Goal: Task Accomplishment & Management: Use online tool/utility

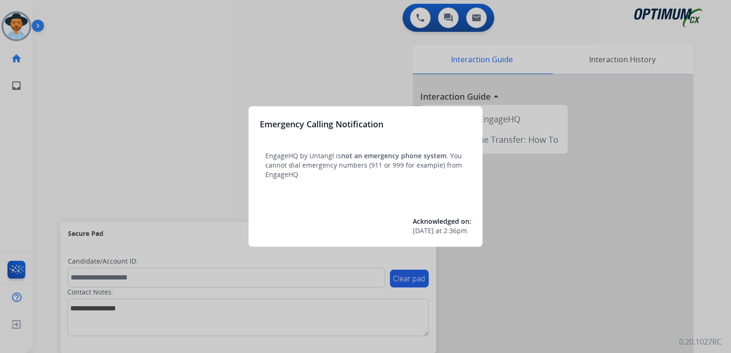
drag, startPoint x: 267, startPoint y: 60, endPoint x: 279, endPoint y: 58, distance: 11.5
click at [279, 58] on div at bounding box center [365, 176] width 731 height 353
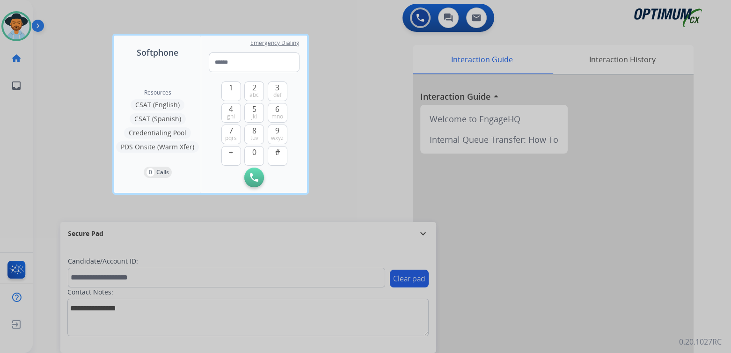
drag, startPoint x: 365, startPoint y: 114, endPoint x: 364, endPoint y: 104, distance: 9.9
click at [369, 114] on div at bounding box center [365, 176] width 731 height 353
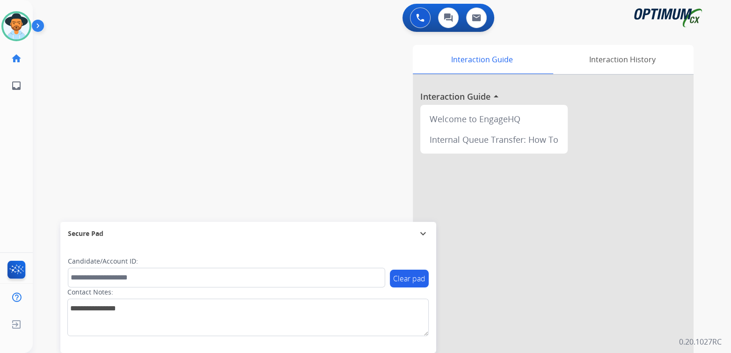
click at [203, 144] on div "swap_horiz Break voice bridge close_fullscreen Connect 3-Way Call merge_type Se…" at bounding box center [371, 229] width 676 height 390
click at [427, 230] on mat-icon "expand_more" at bounding box center [423, 233] width 11 height 11
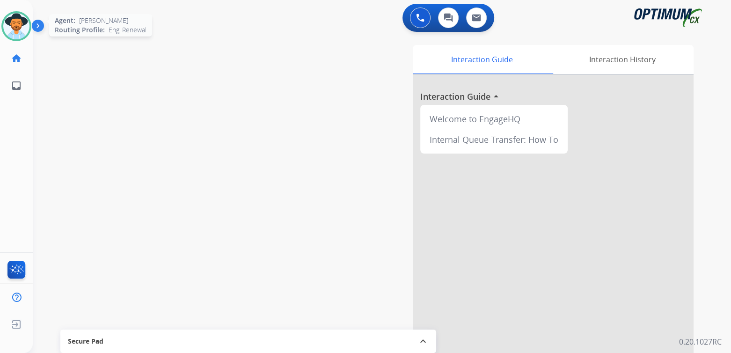
click at [28, 20] on div at bounding box center [16, 26] width 30 height 30
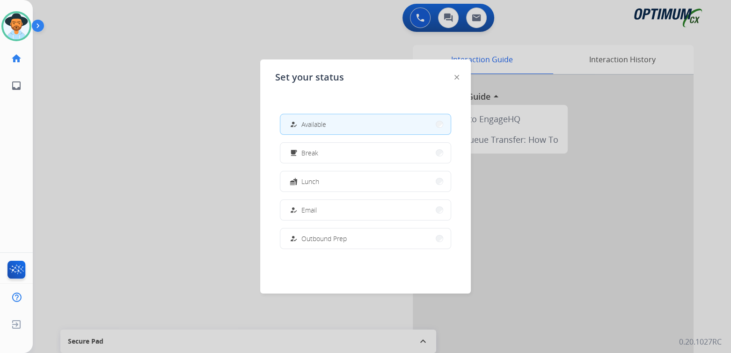
click at [123, 178] on div at bounding box center [365, 176] width 731 height 353
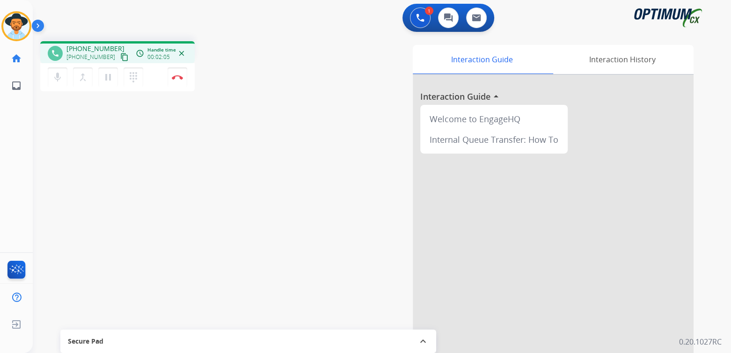
drag, startPoint x: 135, startPoint y: 88, endPoint x: 340, endPoint y: 87, distance: 204.6
click at [238, 83] on div "phone +13149344325 +13149344325 content_copy access_time Call metrics Queue 00:…" at bounding box center [371, 229] width 676 height 390
click at [181, 75] on img at bounding box center [177, 77] width 11 height 5
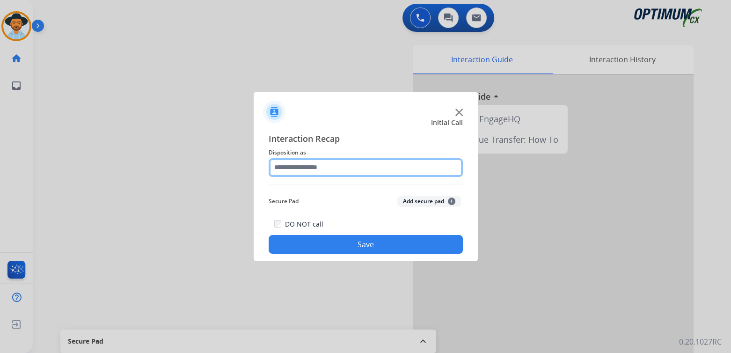
click at [328, 169] on input "text" at bounding box center [366, 167] width 194 height 19
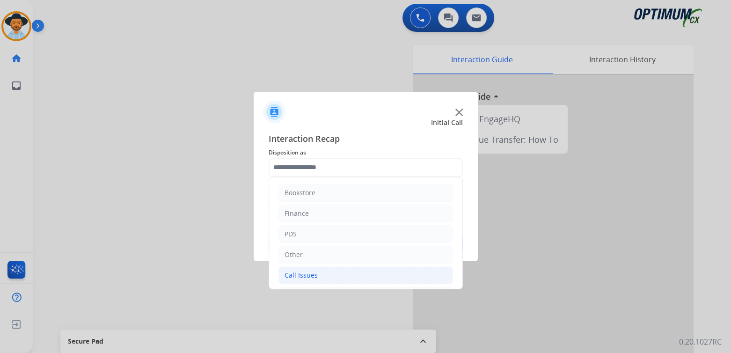
click at [311, 275] on div "Call Issues" at bounding box center [301, 275] width 33 height 9
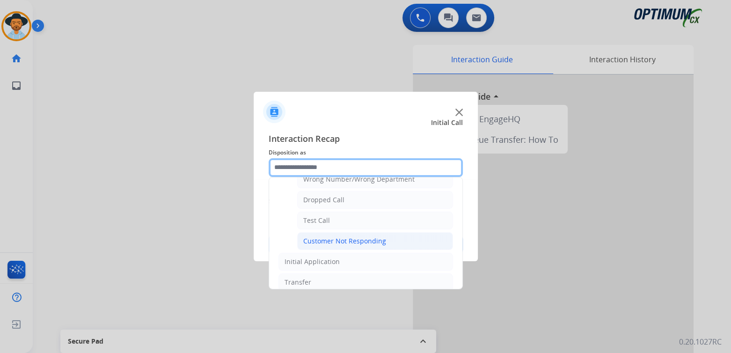
scroll to position [138, 0]
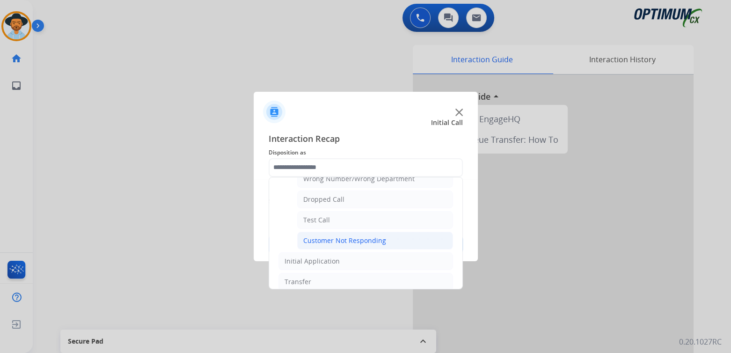
click at [354, 238] on div "Customer Not Responding" at bounding box center [344, 240] width 83 height 9
type input "**********"
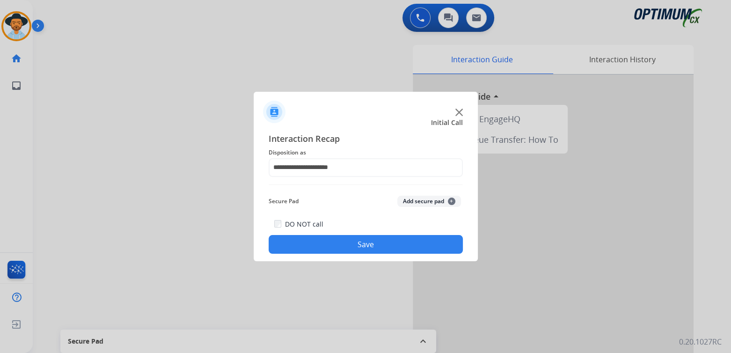
click at [395, 242] on button "Save" at bounding box center [366, 244] width 194 height 19
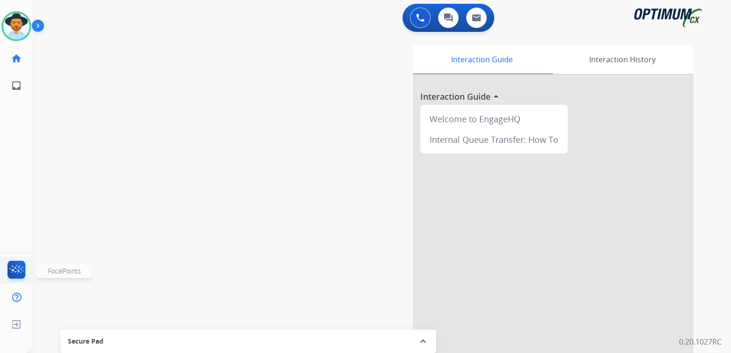
click at [24, 269] on img at bounding box center [17, 272] width 22 height 22
click at [144, 113] on div "swap_horiz Break voice bridge close_fullscreen Connect 3-Way Call merge_type Se…" at bounding box center [371, 229] width 676 height 390
click at [25, 28] on img at bounding box center [16, 26] width 26 height 26
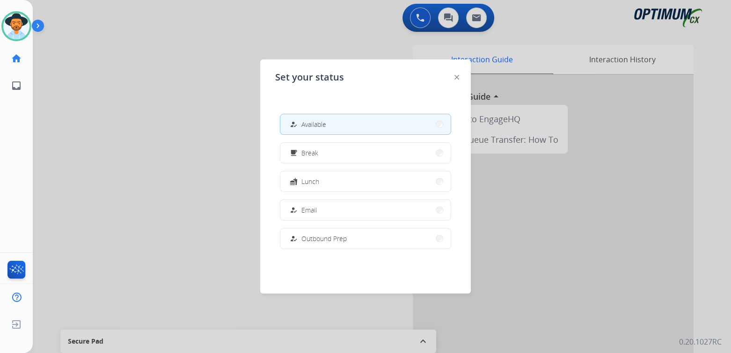
click at [241, 166] on div at bounding box center [365, 176] width 731 height 353
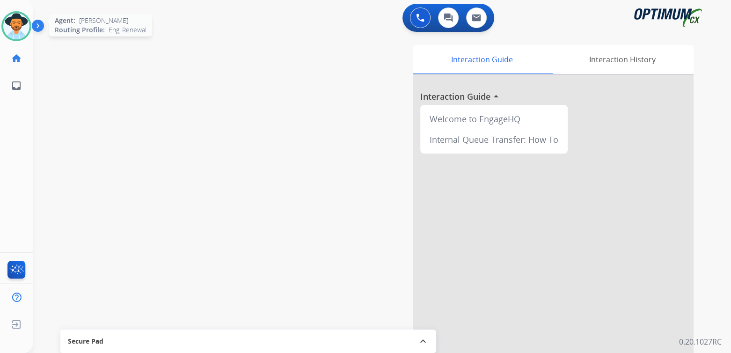
click at [14, 19] on img at bounding box center [16, 26] width 26 height 26
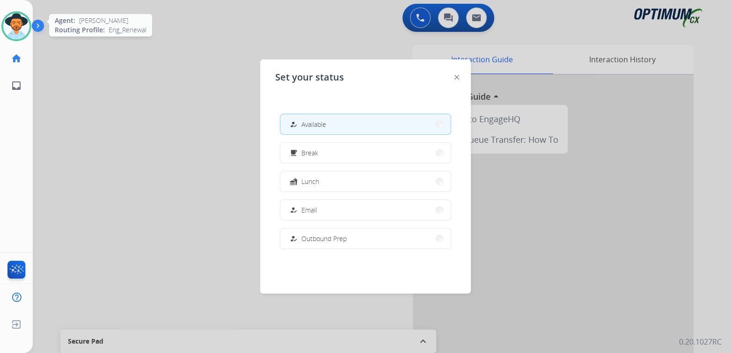
click at [14, 19] on img at bounding box center [16, 26] width 26 height 26
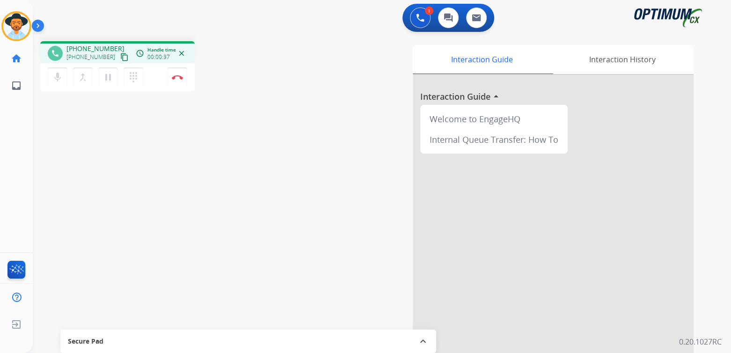
drag, startPoint x: 160, startPoint y: 218, endPoint x: 218, endPoint y: 175, distance: 72.3
click at [160, 218] on div "phone +13054675250 +13054675250 content_copy access_time Call metrics Queue 00:…" at bounding box center [371, 229] width 676 height 390
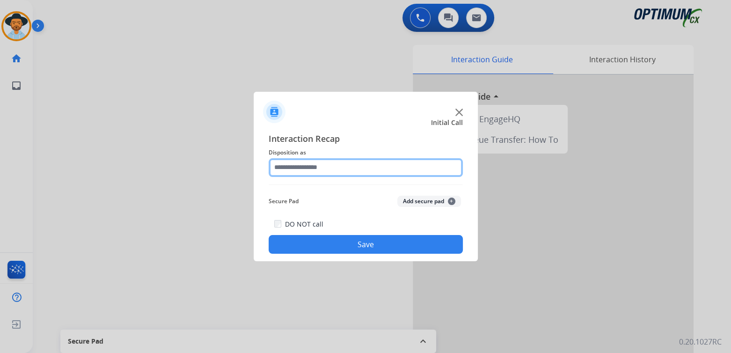
click at [321, 169] on input "text" at bounding box center [366, 167] width 194 height 19
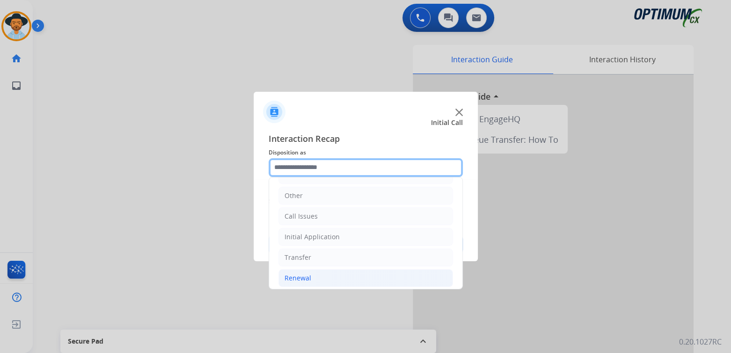
scroll to position [62, 0]
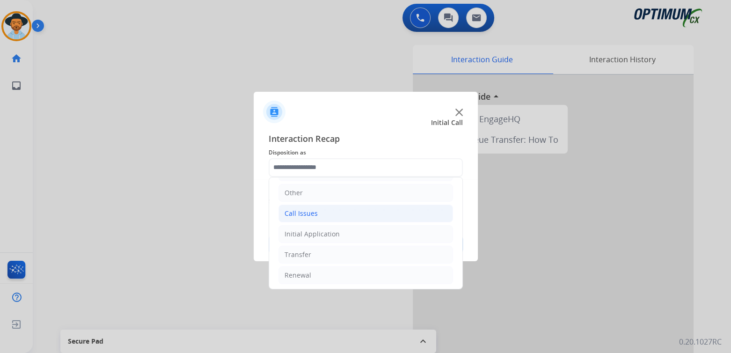
click at [308, 212] on div "Call Issues" at bounding box center [301, 213] width 33 height 9
click at [336, 273] on div "Dropped Call" at bounding box center [323, 275] width 41 height 9
type input "**********"
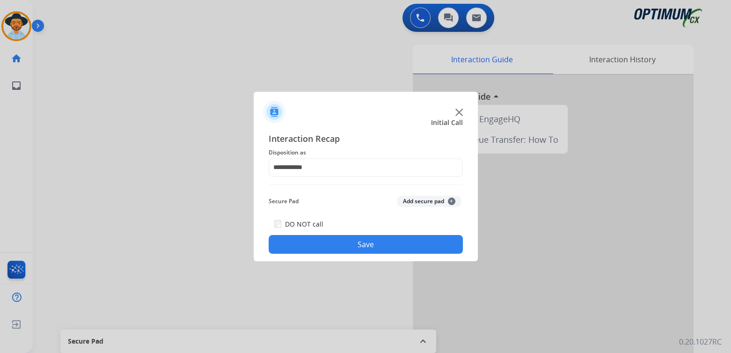
drag, startPoint x: 415, startPoint y: 246, endPoint x: 702, endPoint y: 211, distance: 289.6
click at [421, 242] on button "Save" at bounding box center [366, 244] width 194 height 19
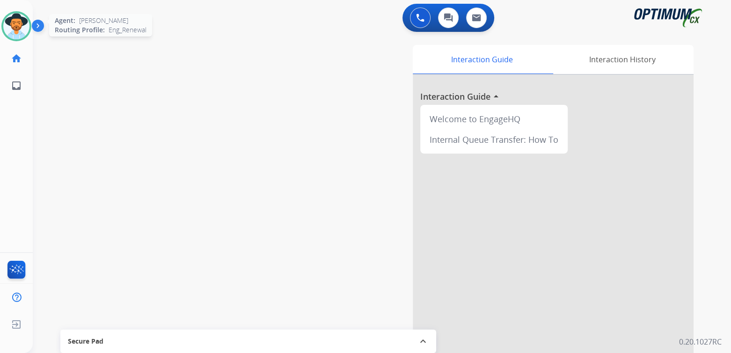
click at [22, 25] on img at bounding box center [16, 26] width 26 height 26
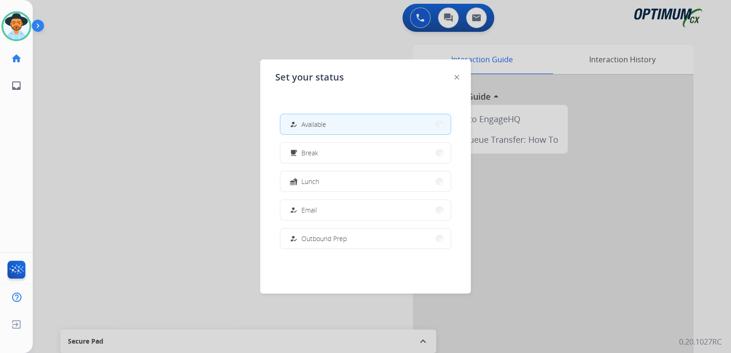
click at [173, 147] on div at bounding box center [365, 176] width 731 height 353
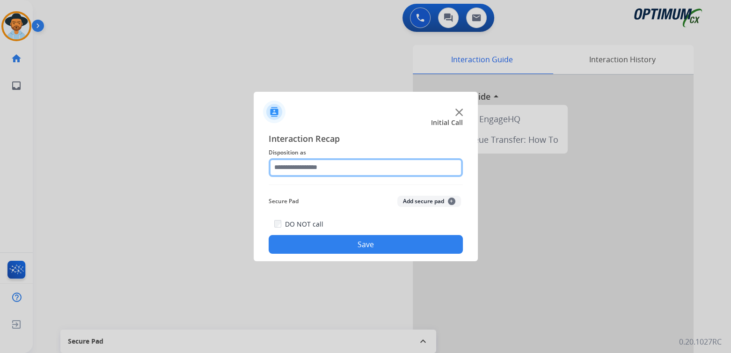
click at [311, 168] on input "text" at bounding box center [366, 167] width 194 height 19
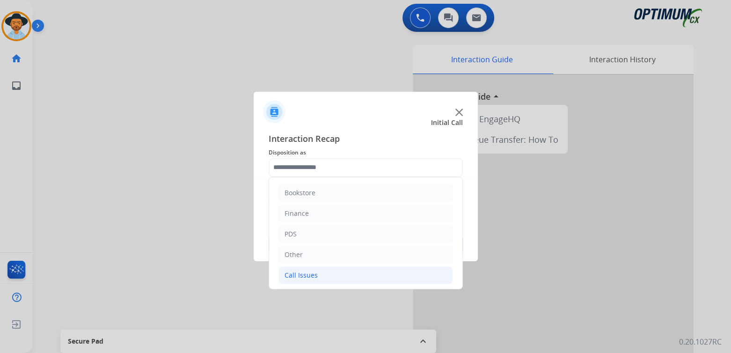
click at [311, 273] on div "Call Issues" at bounding box center [301, 275] width 33 height 9
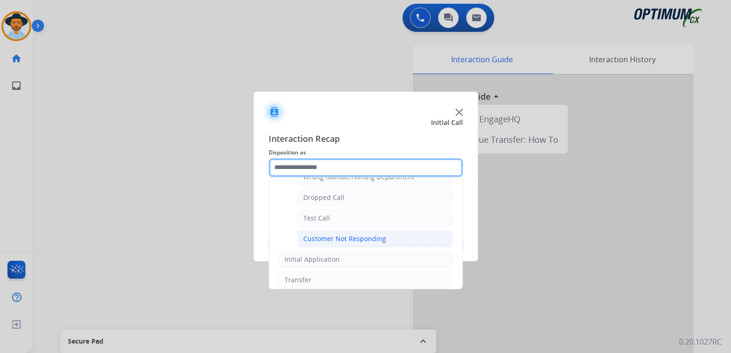
scroll to position [140, 0]
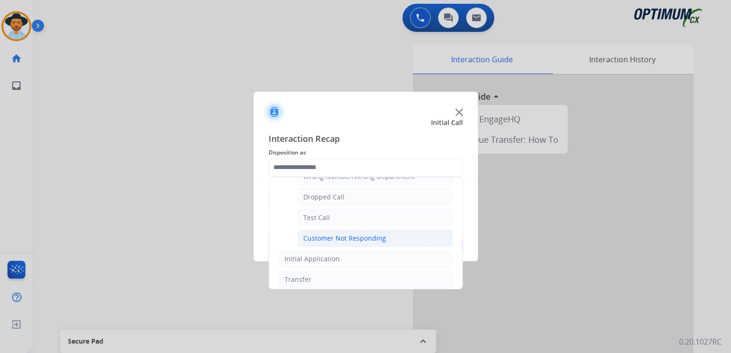
click at [365, 236] on div "Customer Not Responding" at bounding box center [344, 238] width 83 height 9
type input "**********"
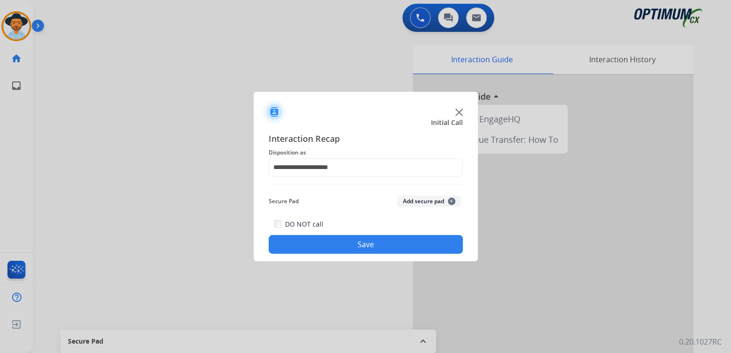
click at [418, 244] on button "Save" at bounding box center [366, 244] width 194 height 19
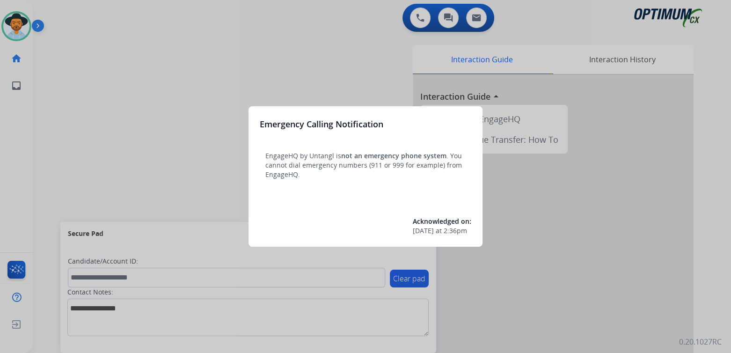
click at [287, 48] on div at bounding box center [365, 176] width 731 height 353
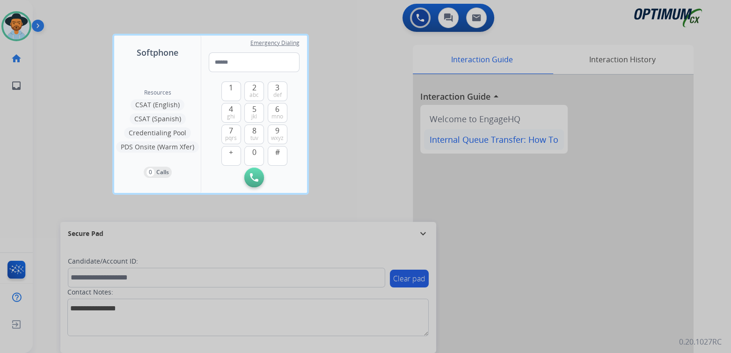
drag, startPoint x: 358, startPoint y: 125, endPoint x: 548, endPoint y: 146, distance: 190.7
click at [361, 126] on div at bounding box center [365, 176] width 731 height 353
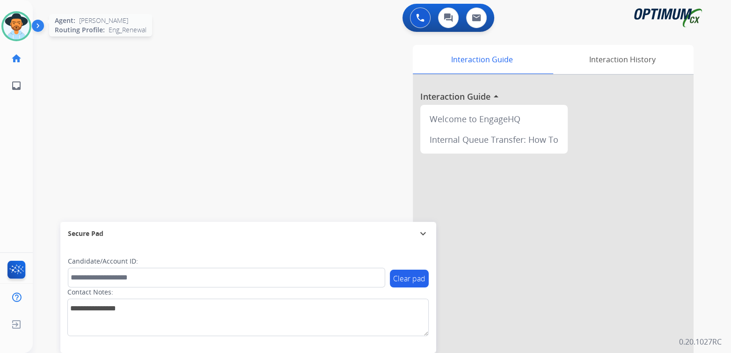
click at [14, 31] on img at bounding box center [16, 26] width 26 height 26
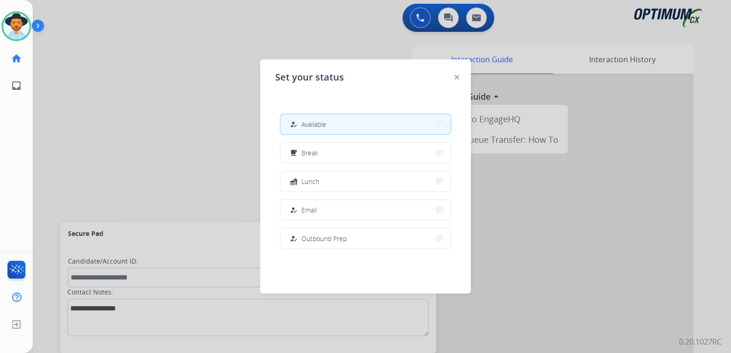
click at [202, 134] on div at bounding box center [365, 176] width 731 height 353
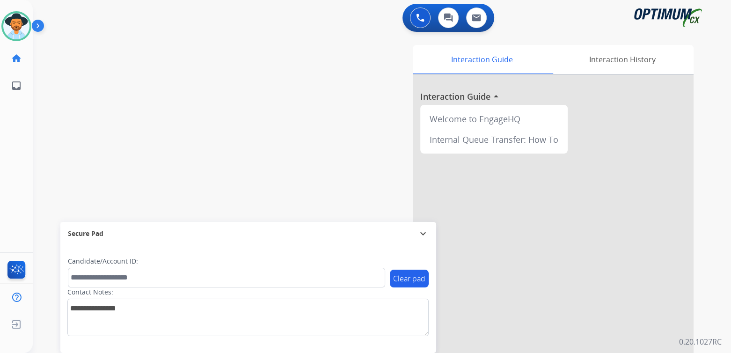
click at [276, 142] on div "swap_horiz Break voice bridge close_fullscreen Connect 3-Way Call merge_type Se…" at bounding box center [371, 229] width 676 height 390
click at [425, 234] on mat-icon "expand_more" at bounding box center [423, 233] width 11 height 11
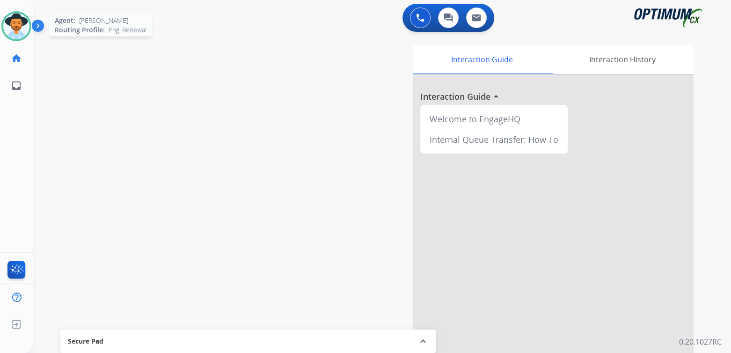
click at [18, 22] on img at bounding box center [16, 26] width 26 height 26
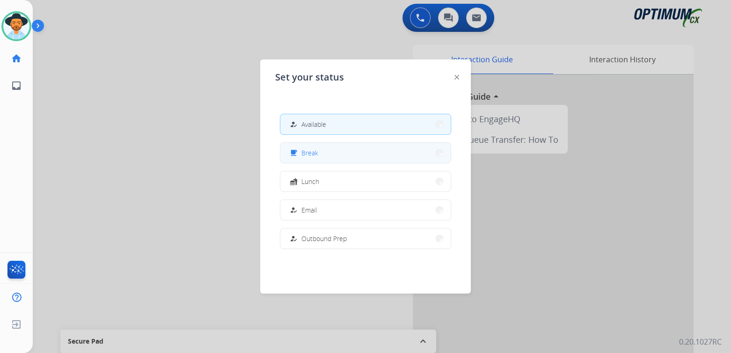
click at [339, 156] on button "free_breakfast Break" at bounding box center [365, 153] width 170 height 20
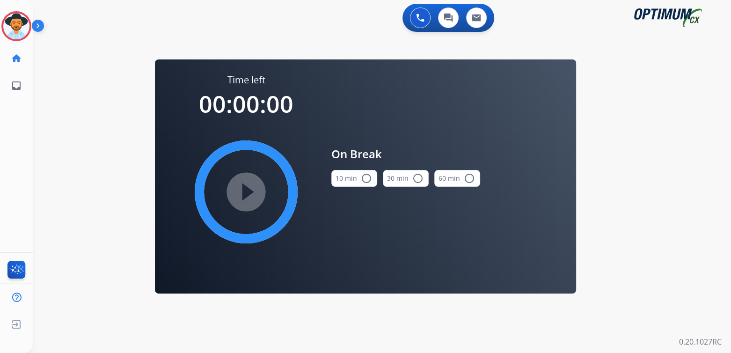
click at [367, 177] on mat-icon "radio_button_unchecked" at bounding box center [366, 178] width 11 height 11
drag, startPoint x: 251, startPoint y: 192, endPoint x: 248, endPoint y: 189, distance: 5.0
click at [248, 189] on mat-icon "play_circle_filled" at bounding box center [246, 191] width 11 height 11
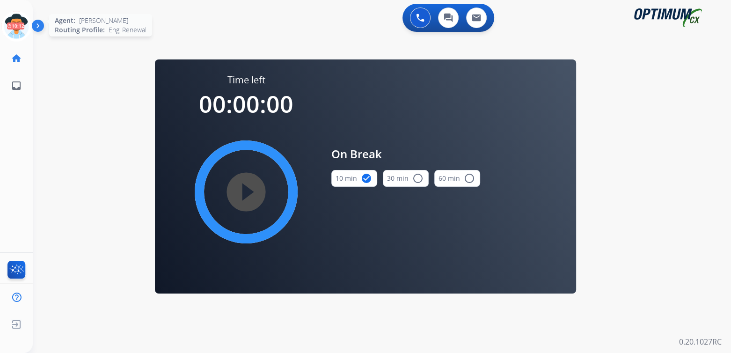
drag, startPoint x: 7, startPoint y: 26, endPoint x: 26, endPoint y: 31, distance: 20.3
click at [7, 25] on icon at bounding box center [16, 26] width 30 height 30
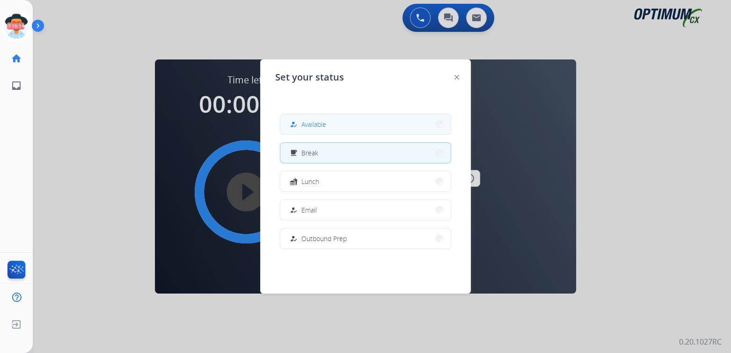
click at [335, 125] on button "how_to_reg Available" at bounding box center [365, 124] width 170 height 20
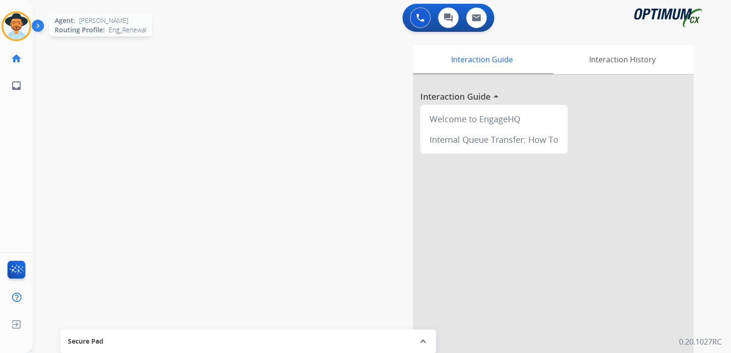
click at [23, 29] on img at bounding box center [16, 26] width 26 height 26
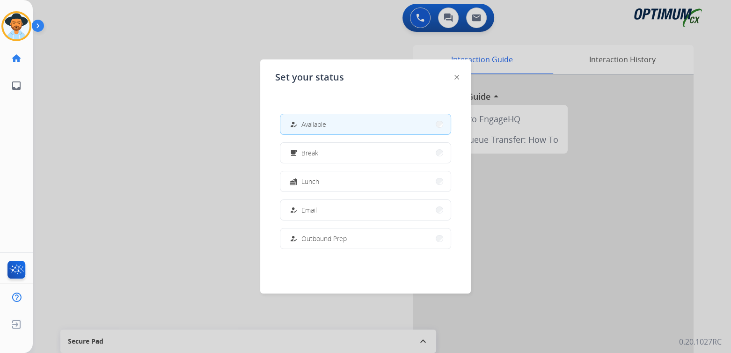
click at [136, 112] on div at bounding box center [365, 176] width 731 height 353
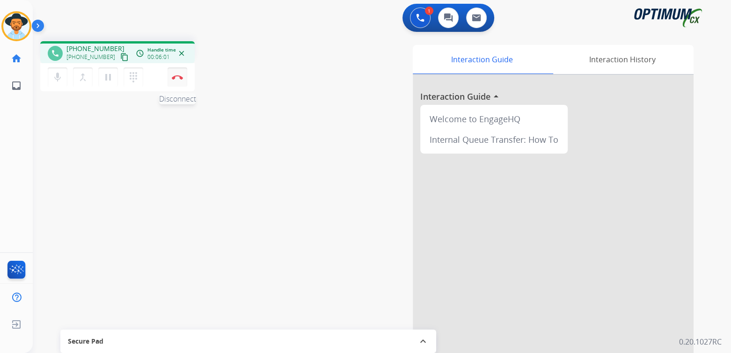
click at [182, 77] on img at bounding box center [177, 77] width 11 height 5
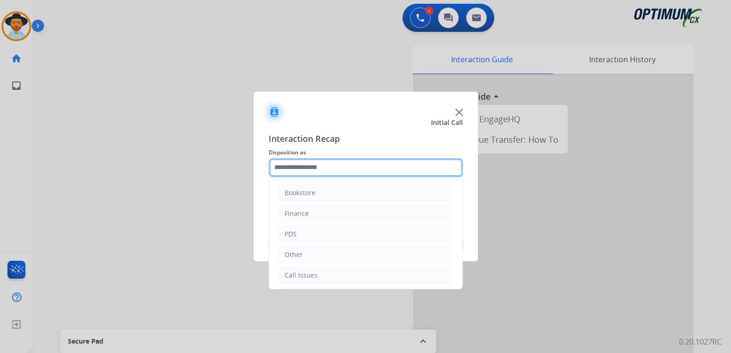
click at [324, 170] on input "text" at bounding box center [366, 167] width 194 height 19
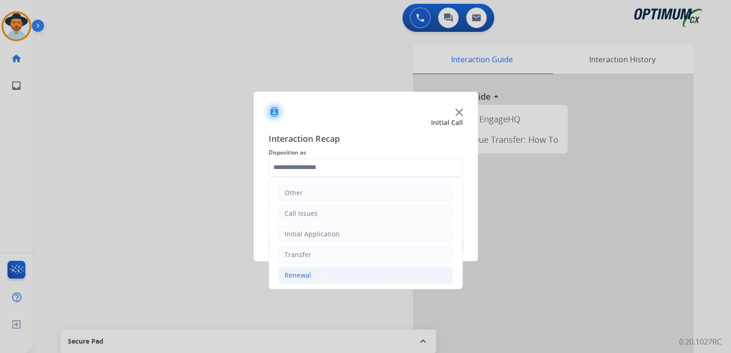
click at [315, 275] on li "Renewal" at bounding box center [366, 275] width 175 height 18
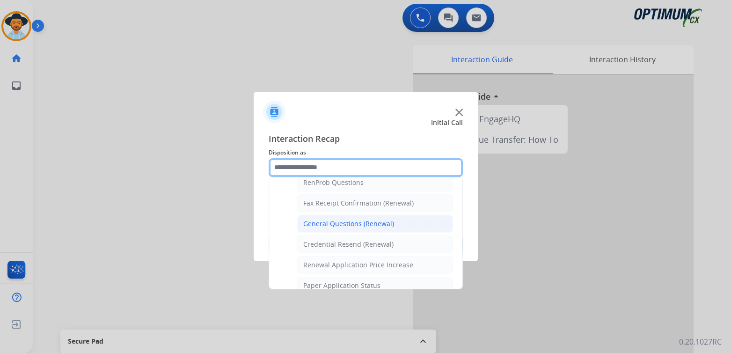
scroll to position [247, 0]
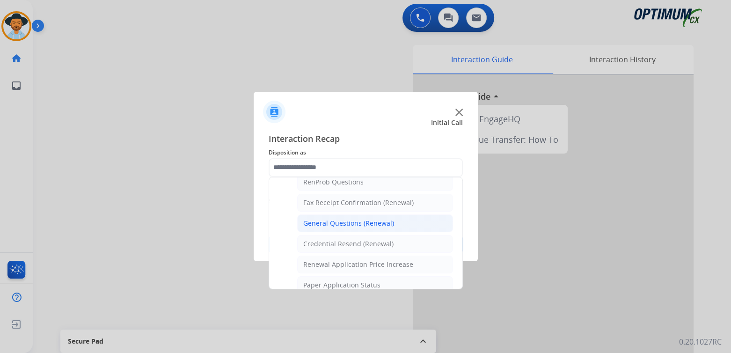
click at [351, 221] on div "General Questions (Renewal)" at bounding box center [348, 223] width 91 height 9
type input "**********"
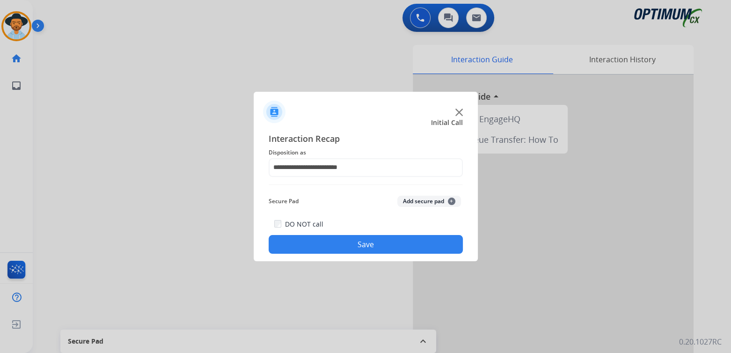
drag, startPoint x: 376, startPoint y: 241, endPoint x: 453, endPoint y: 287, distance: 89.5
click at [381, 242] on button "Save" at bounding box center [366, 244] width 194 height 19
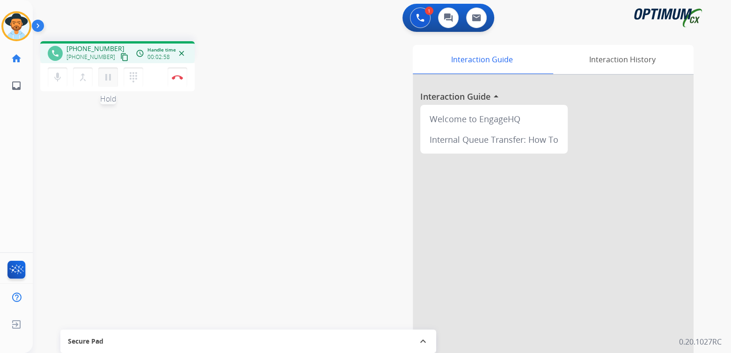
click at [108, 79] on mat-icon "pause" at bounding box center [108, 77] width 11 height 11
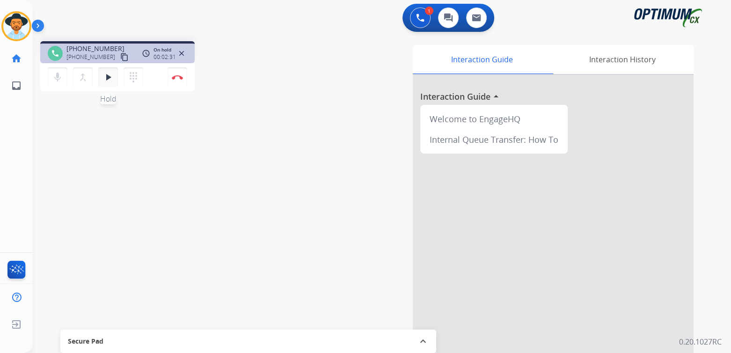
click at [109, 81] on mat-icon "play_arrow" at bounding box center [108, 77] width 11 height 11
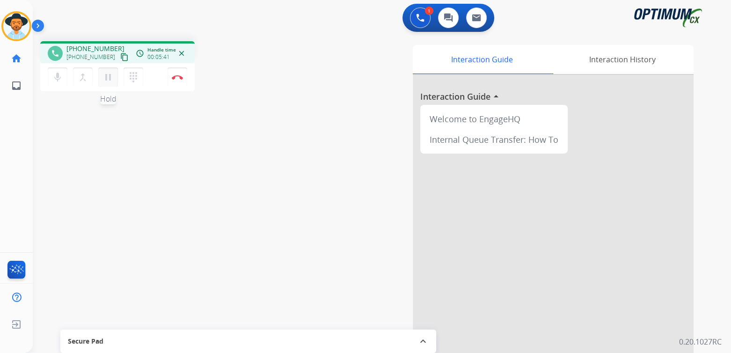
click at [109, 78] on mat-icon "pause" at bounding box center [108, 77] width 11 height 11
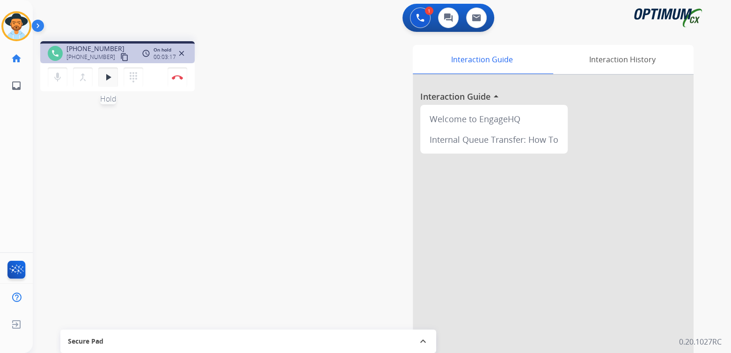
click at [106, 77] on mat-icon "play_arrow" at bounding box center [108, 77] width 11 height 11
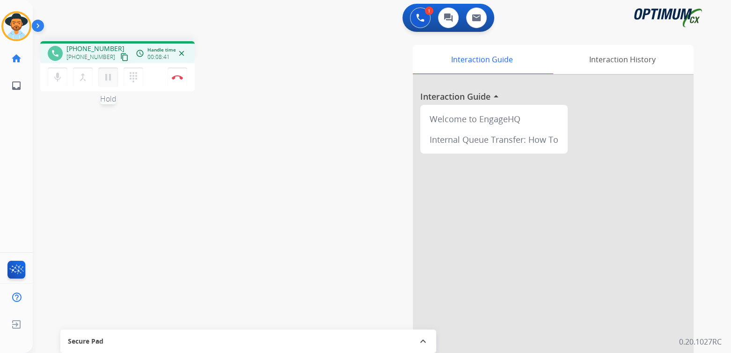
click at [109, 80] on mat-icon "pause" at bounding box center [108, 77] width 11 height 11
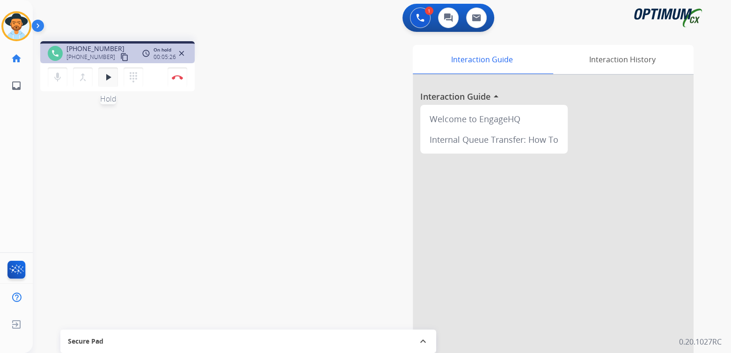
click at [111, 75] on mat-icon "play_arrow" at bounding box center [108, 77] width 11 height 11
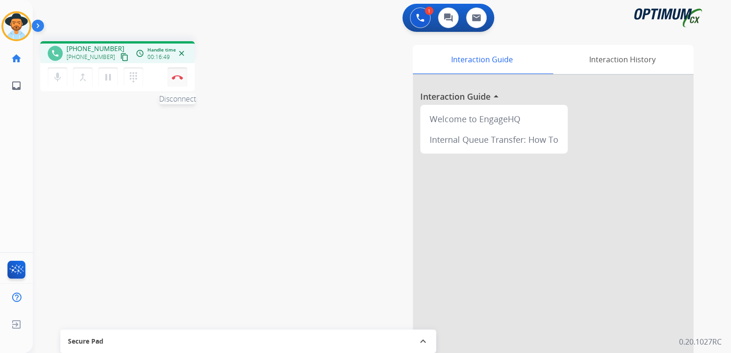
click at [178, 77] on img at bounding box center [177, 77] width 11 height 5
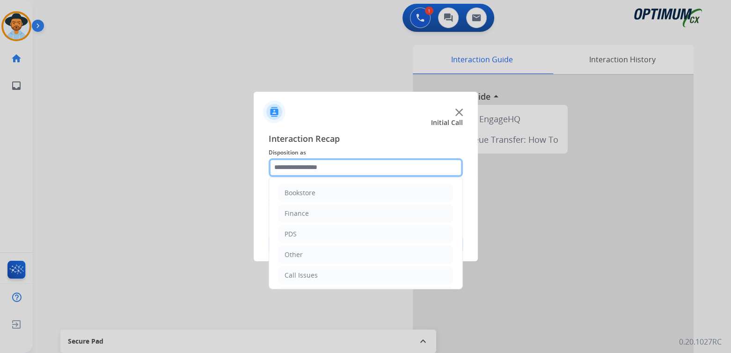
click at [330, 171] on input "text" at bounding box center [366, 167] width 194 height 19
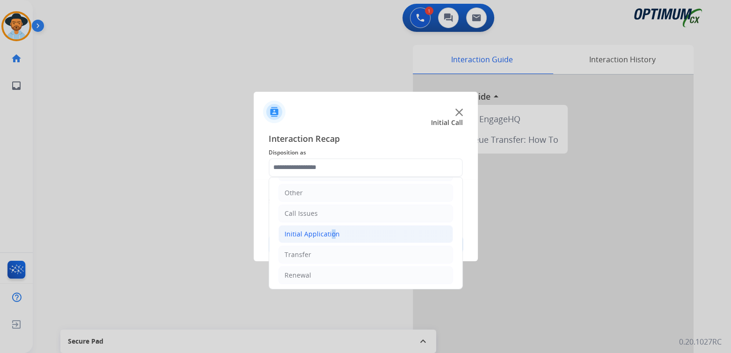
click at [329, 234] on div "Initial Application" at bounding box center [312, 233] width 55 height 9
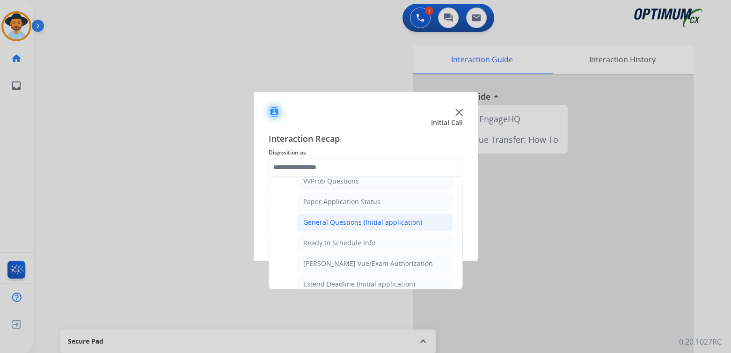
scroll to position [0, 0]
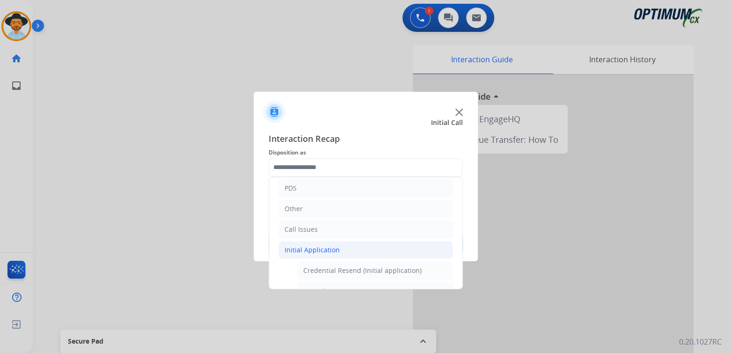
type input "**********"
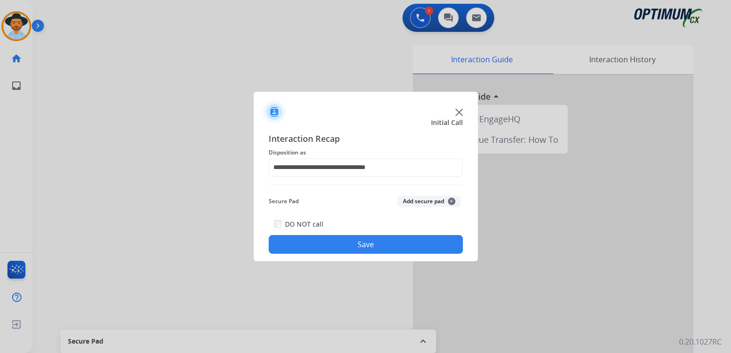
click at [383, 241] on button "Save" at bounding box center [366, 244] width 194 height 19
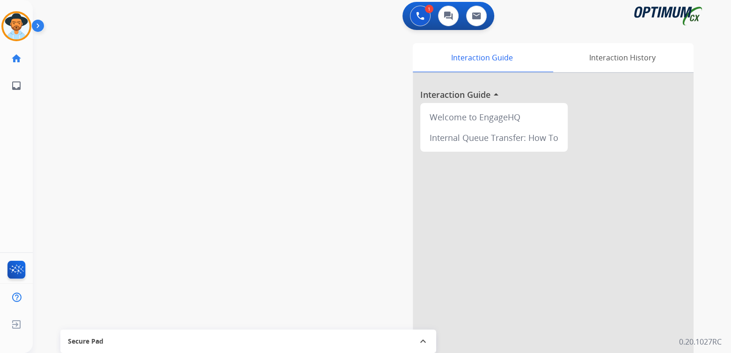
scroll to position [2, 0]
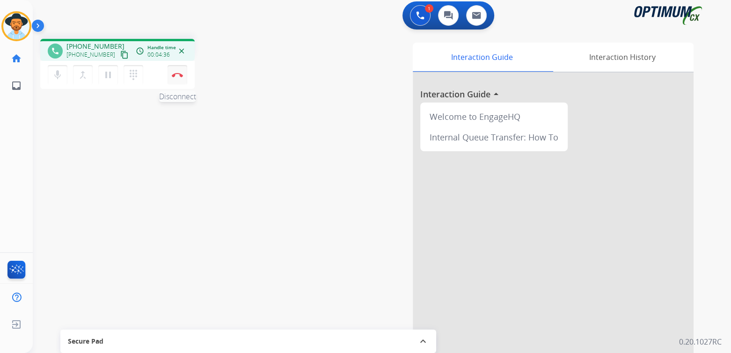
click at [179, 73] on img at bounding box center [177, 75] width 11 height 5
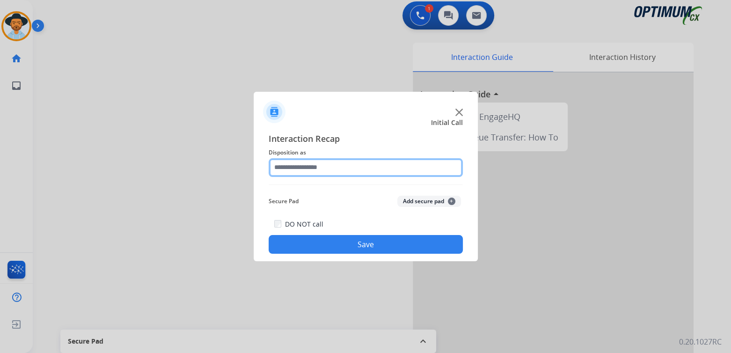
click at [324, 169] on input "text" at bounding box center [366, 167] width 194 height 19
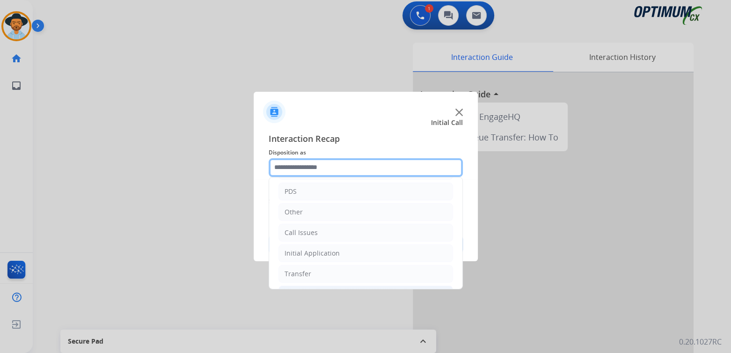
scroll to position [62, 0]
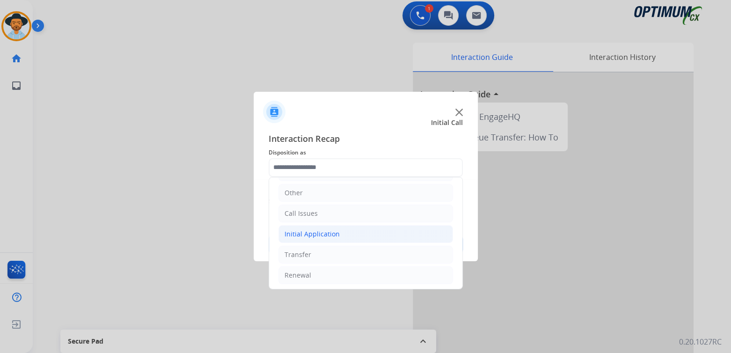
click at [319, 231] on div "Initial Application" at bounding box center [312, 233] width 55 height 9
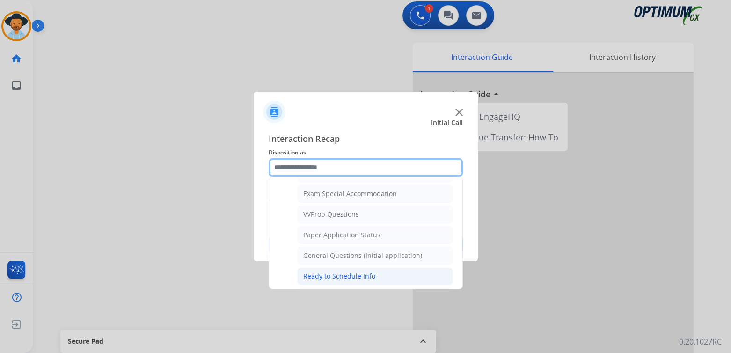
scroll to position [483, 0]
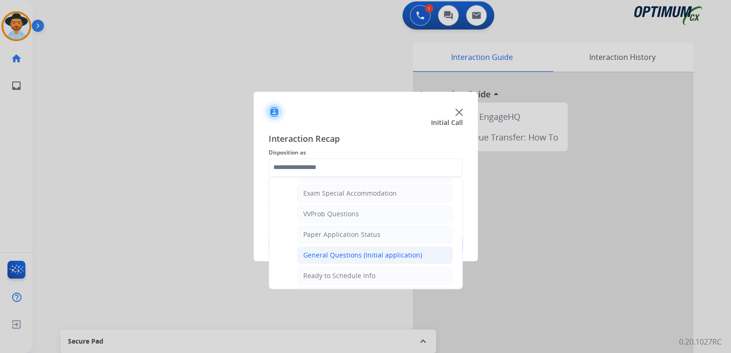
click at [338, 250] on div "General Questions (Initial application)" at bounding box center [362, 254] width 119 height 9
type input "**********"
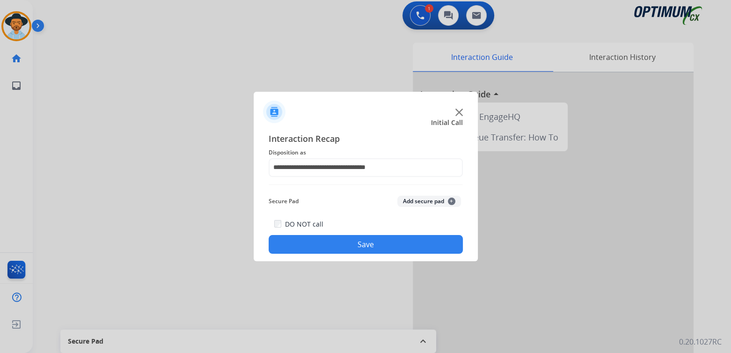
click at [371, 248] on button "Save" at bounding box center [366, 244] width 194 height 19
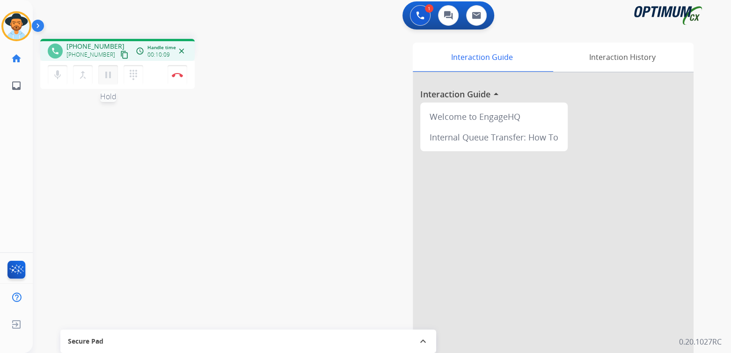
click at [107, 74] on mat-icon "pause" at bounding box center [108, 74] width 11 height 11
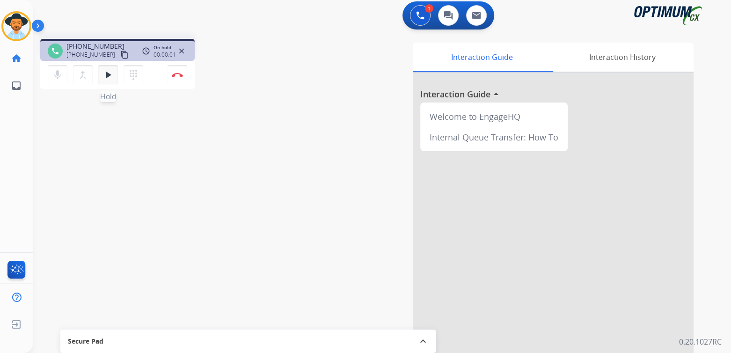
click at [108, 75] on mat-icon "play_arrow" at bounding box center [108, 74] width 11 height 11
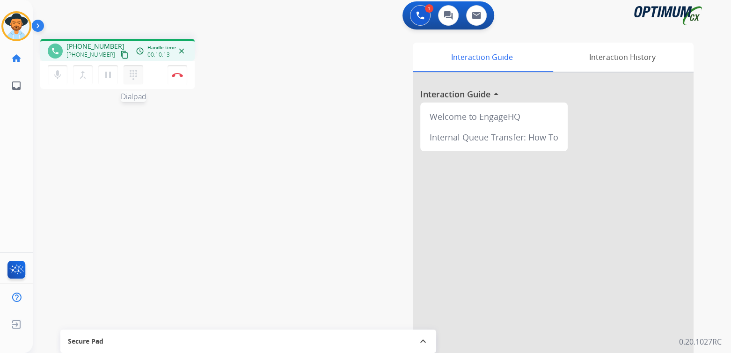
click at [134, 75] on mat-icon "dialpad" at bounding box center [133, 74] width 11 height 11
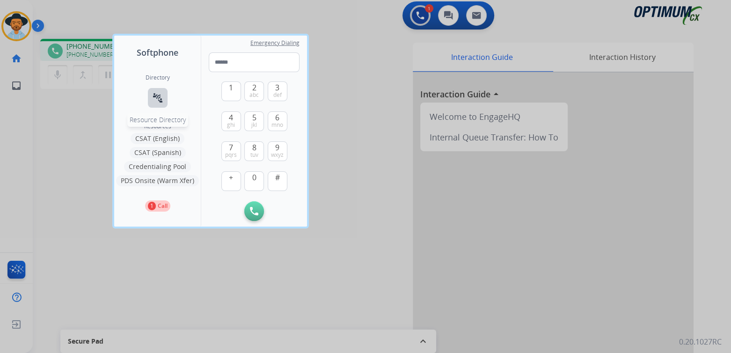
click at [155, 94] on mat-icon "connect_without_contact" at bounding box center [157, 97] width 11 height 11
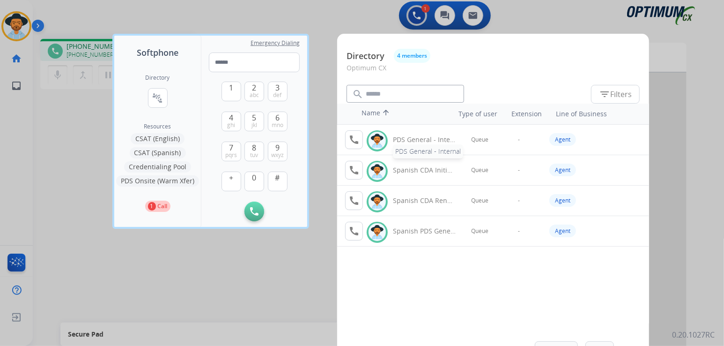
click at [407, 141] on div "PDS General - Internal" at bounding box center [424, 139] width 63 height 9
click at [352, 138] on mat-icon "call" at bounding box center [353, 139] width 11 height 11
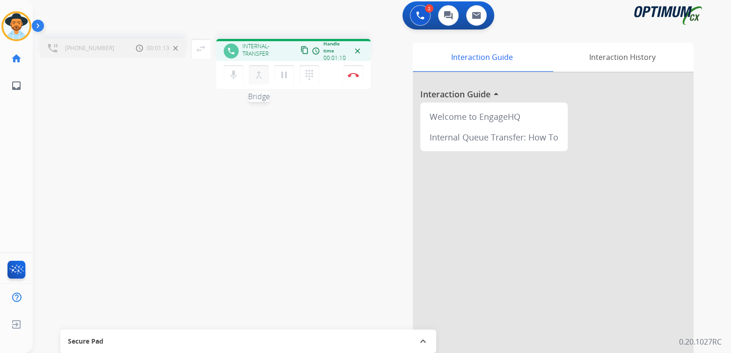
click at [259, 74] on mat-icon "merge_type" at bounding box center [258, 74] width 11 height 11
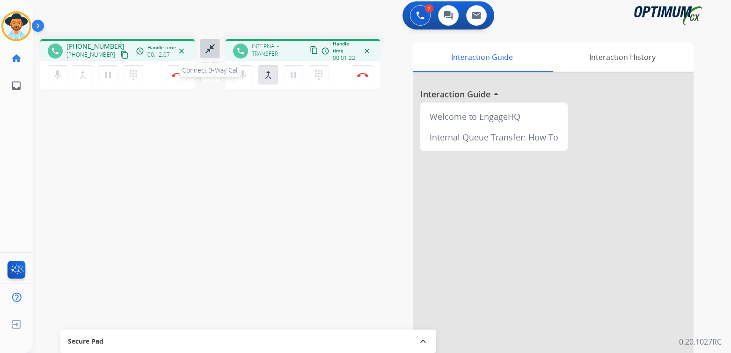
click at [210, 46] on mat-icon "close_fullscreen" at bounding box center [210, 48] width 11 height 11
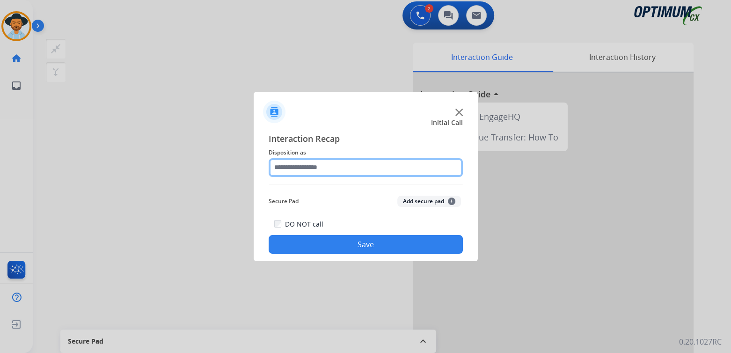
click at [303, 167] on input "text" at bounding box center [366, 167] width 194 height 19
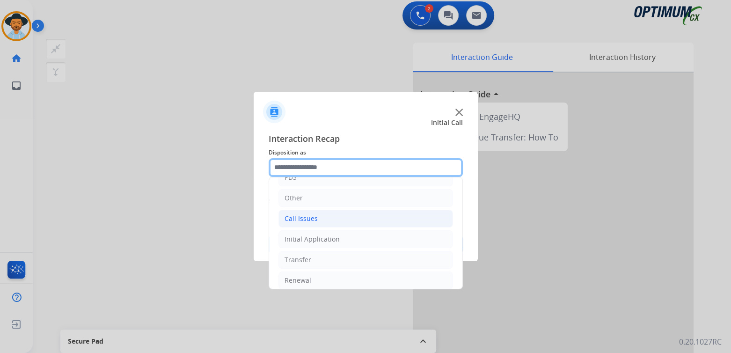
scroll to position [62, 0]
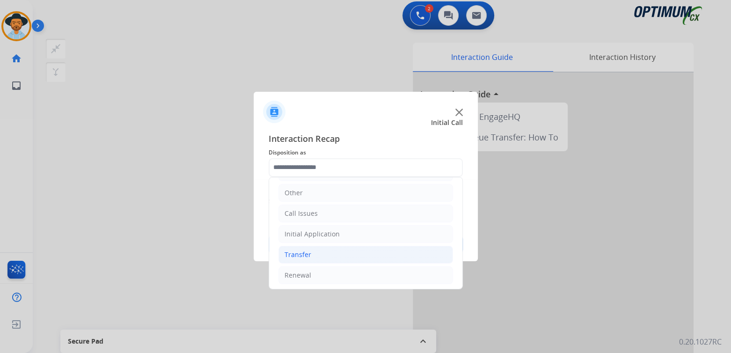
click at [318, 252] on li "Transfer" at bounding box center [366, 255] width 175 height 18
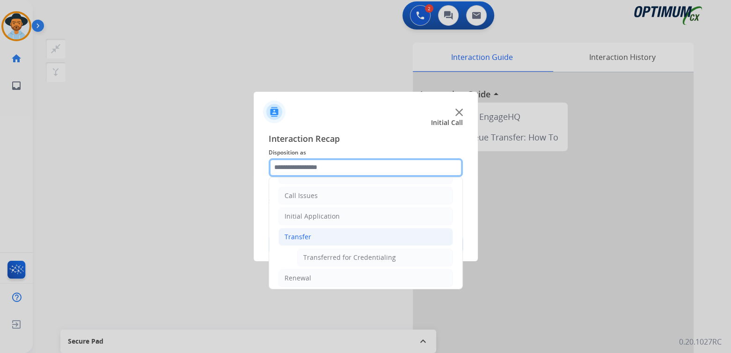
scroll to position [82, 0]
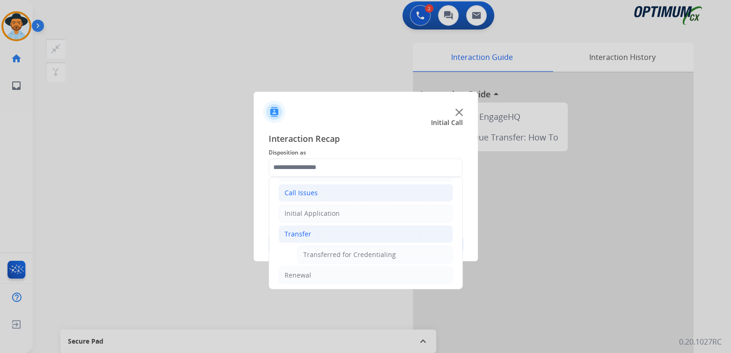
click at [332, 197] on li "Call Issues" at bounding box center [366, 193] width 175 height 18
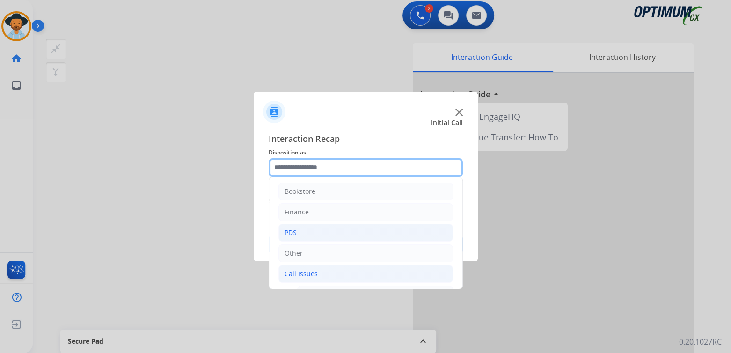
scroll to position [0, 0]
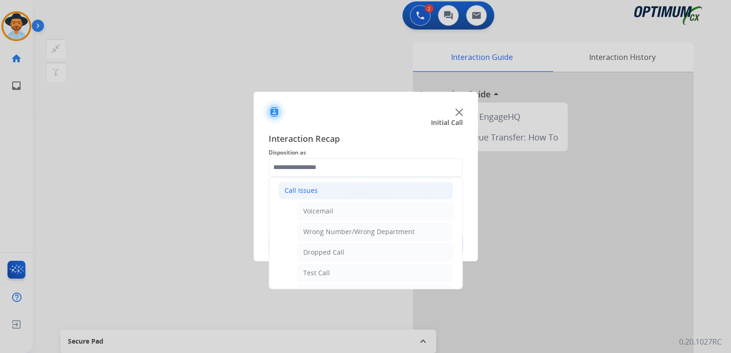
click at [339, 297] on div at bounding box center [365, 176] width 731 height 353
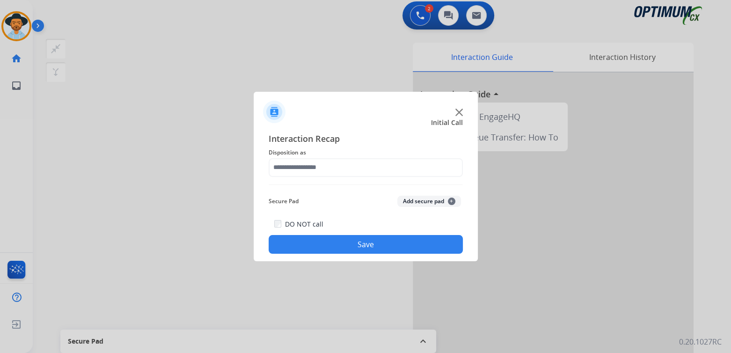
click at [555, 202] on div at bounding box center [365, 176] width 731 height 353
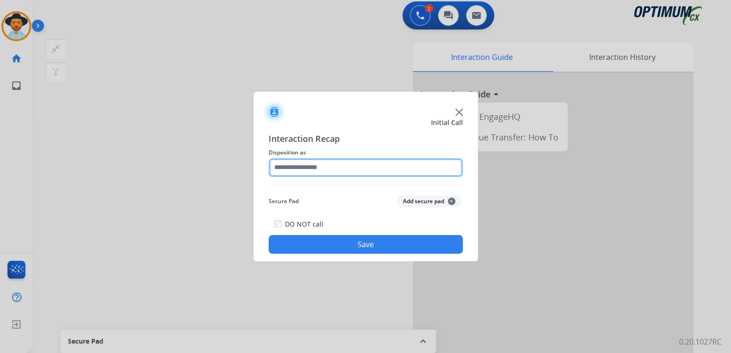
drag, startPoint x: 315, startPoint y: 167, endPoint x: 335, endPoint y: 163, distance: 20.5
click at [315, 167] on input "text" at bounding box center [366, 167] width 194 height 19
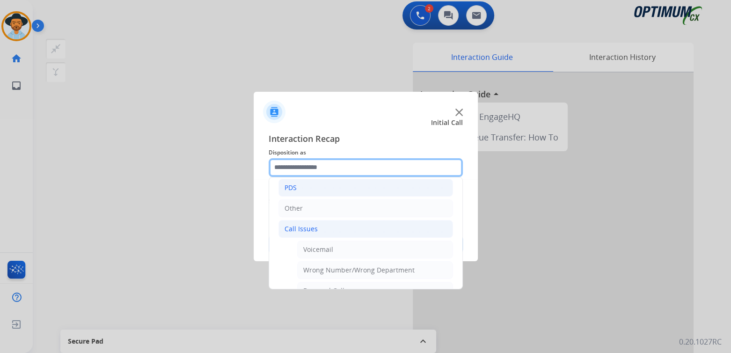
scroll to position [50, 0]
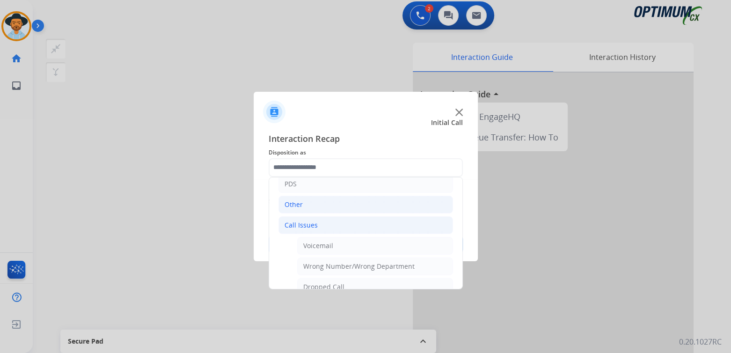
click at [307, 206] on li "Other" at bounding box center [366, 205] width 175 height 18
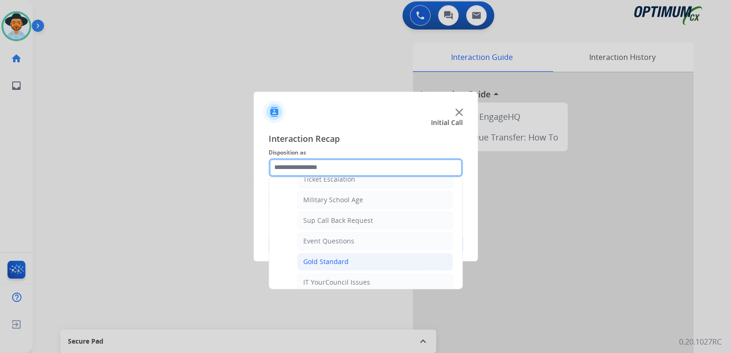
scroll to position [96, 0]
click at [324, 166] on input "text" at bounding box center [366, 167] width 194 height 19
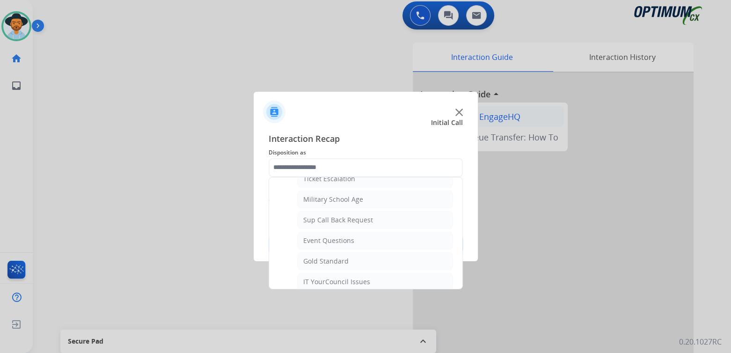
click at [457, 113] on img at bounding box center [459, 112] width 7 height 7
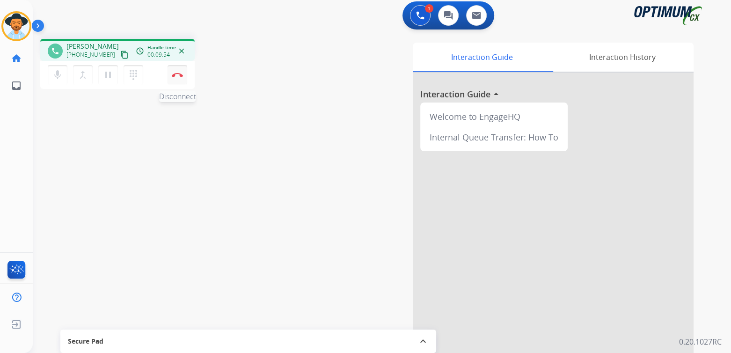
click at [178, 75] on img at bounding box center [177, 75] width 11 height 5
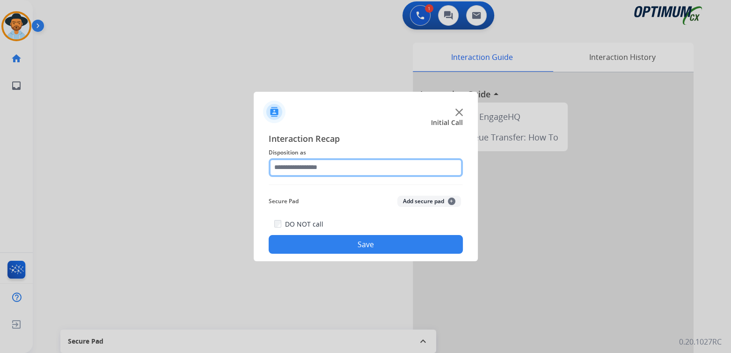
click at [324, 163] on input "text" at bounding box center [366, 167] width 194 height 19
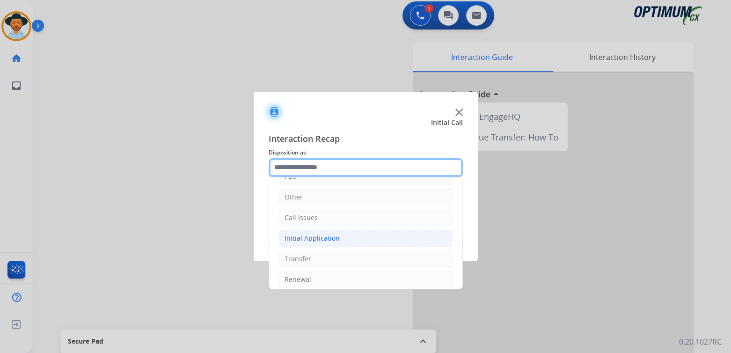
scroll to position [62, 0]
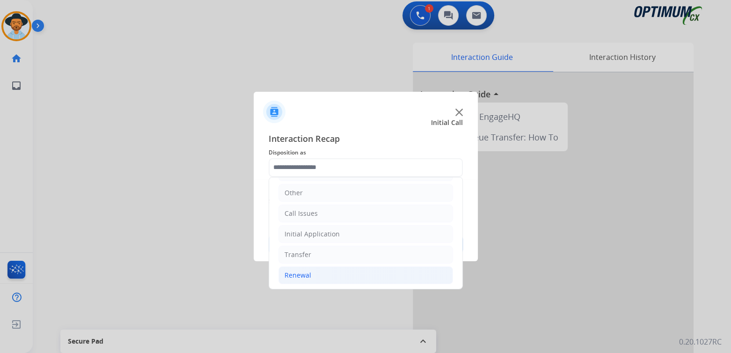
click at [328, 274] on li "Renewal" at bounding box center [366, 275] width 175 height 18
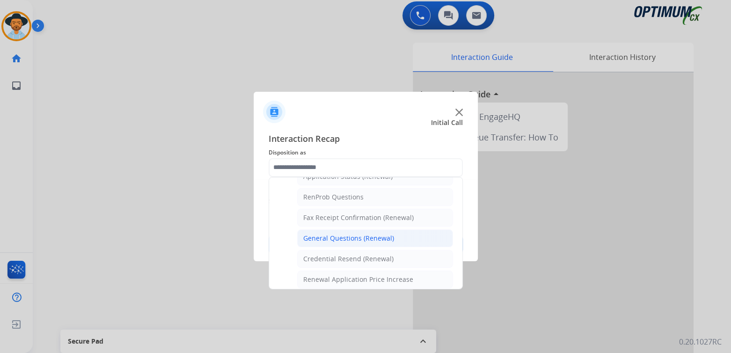
scroll to position [233, 0]
click at [351, 232] on div "General Questions (Renewal)" at bounding box center [348, 236] width 91 height 9
type input "**********"
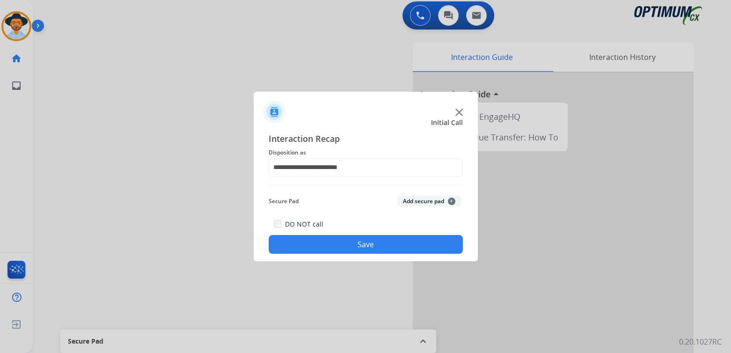
click at [385, 244] on button "Save" at bounding box center [366, 244] width 194 height 19
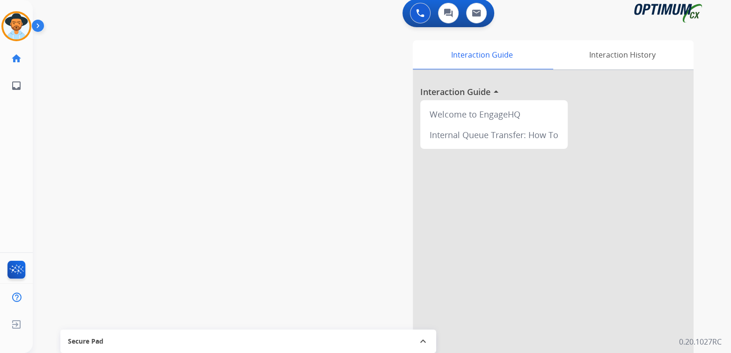
scroll to position [6, 0]
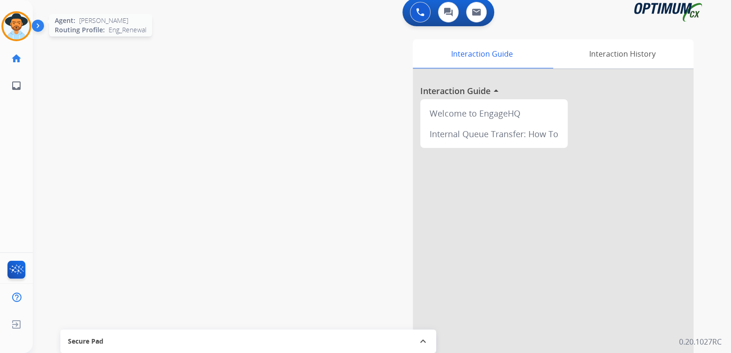
click at [29, 18] on div "Agent: Cindy Routing Profile: Eng_Renewal" at bounding box center [16, 26] width 30 height 30
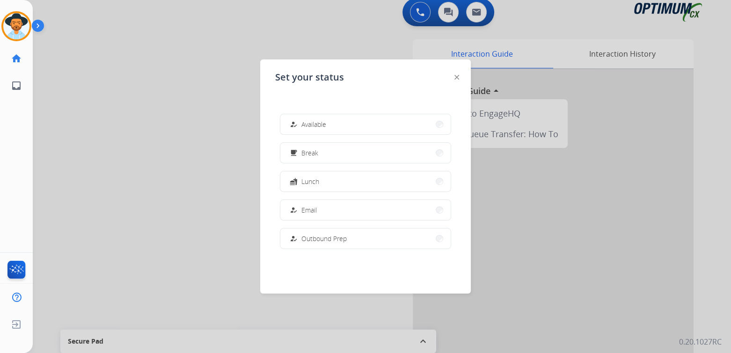
click at [343, 181] on button "fastfood Lunch" at bounding box center [365, 181] width 170 height 20
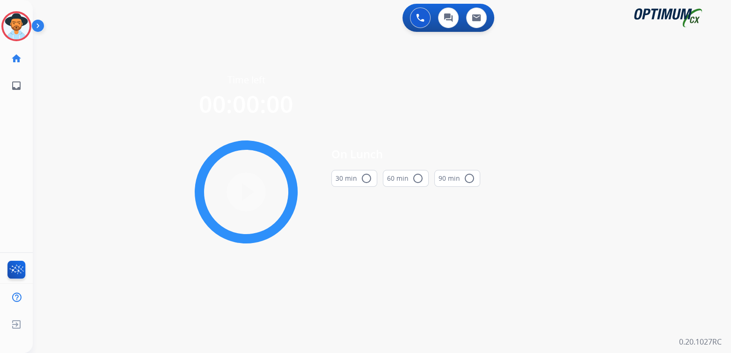
scroll to position [0, 0]
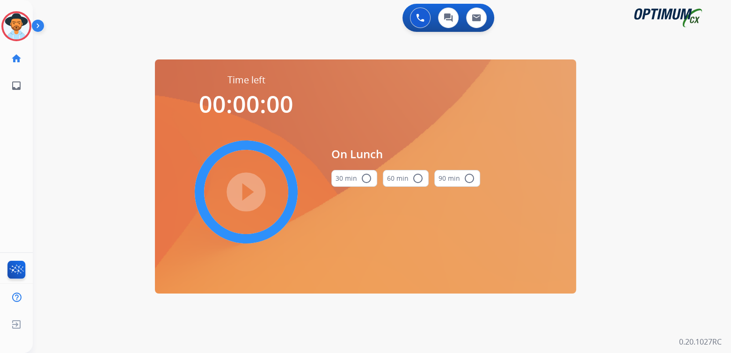
click at [368, 173] on mat-icon "radio_button_unchecked" at bounding box center [366, 178] width 11 height 11
drag, startPoint x: 252, startPoint y: 187, endPoint x: 550, endPoint y: 156, distance: 299.3
click at [252, 187] on mat-icon "play_circle_filled" at bounding box center [246, 191] width 11 height 11
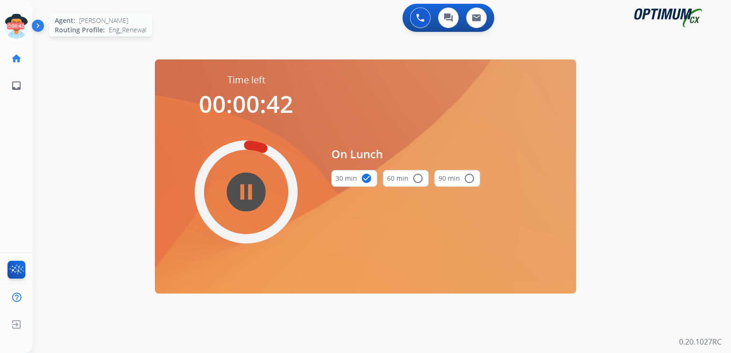
drag, startPoint x: 14, startPoint y: 23, endPoint x: 26, endPoint y: 38, distance: 19.3
click at [18, 29] on icon at bounding box center [16, 26] width 30 height 30
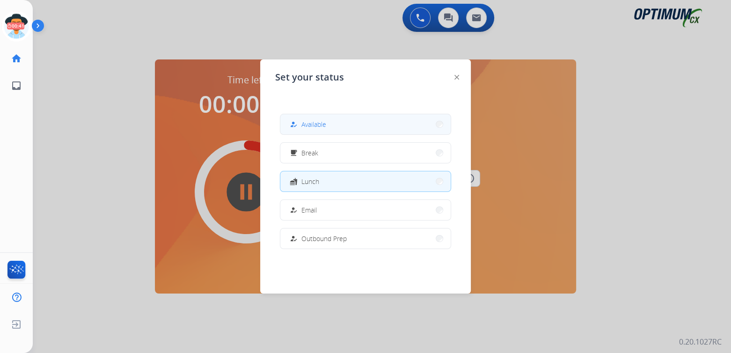
click at [307, 124] on span "Available" at bounding box center [314, 124] width 25 height 10
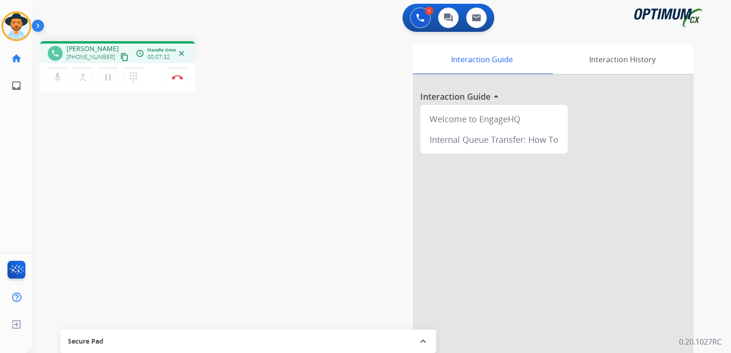
drag, startPoint x: 176, startPoint y: 77, endPoint x: 193, endPoint y: 86, distance: 19.7
click at [176, 77] on img at bounding box center [177, 77] width 11 height 5
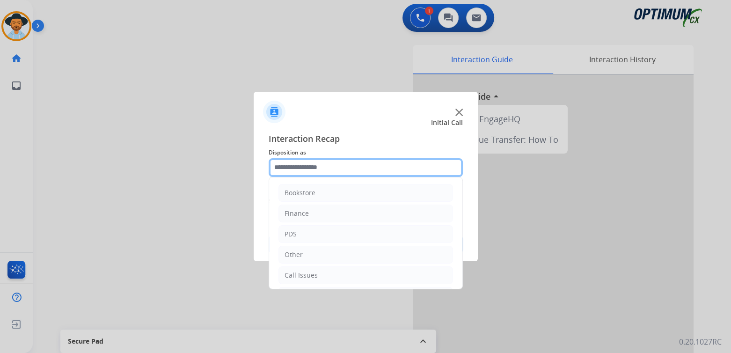
click at [358, 169] on input "text" at bounding box center [366, 167] width 194 height 19
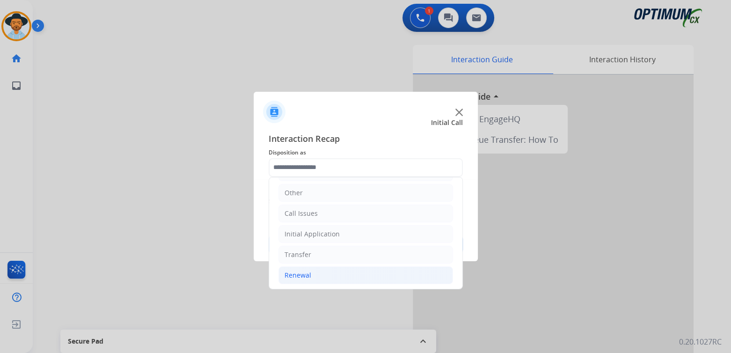
click at [296, 271] on div "Renewal" at bounding box center [298, 275] width 27 height 9
click at [307, 273] on div "Renewal" at bounding box center [298, 275] width 27 height 9
click at [303, 273] on div "Renewal" at bounding box center [298, 275] width 27 height 9
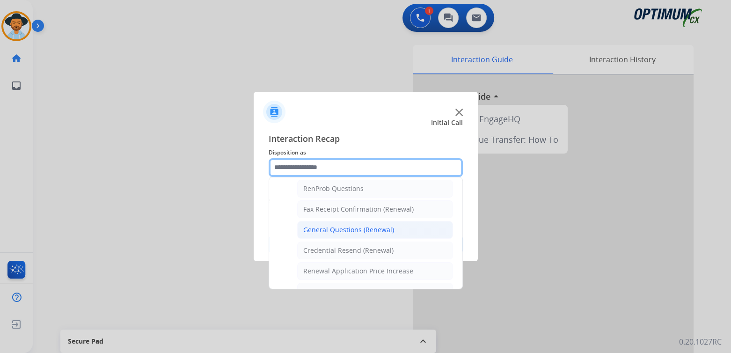
scroll to position [243, 0]
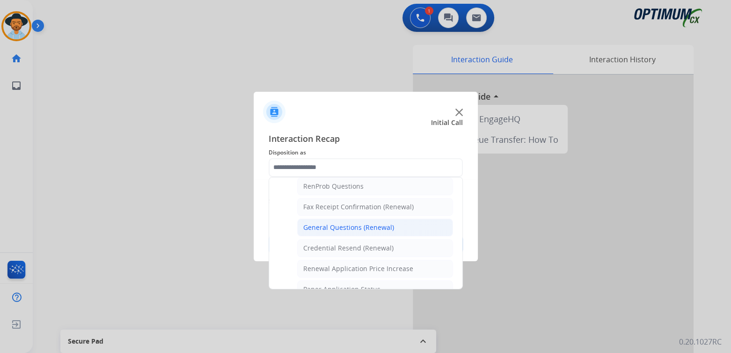
click at [336, 225] on div "General Questions (Renewal)" at bounding box center [348, 227] width 91 height 9
type input "**********"
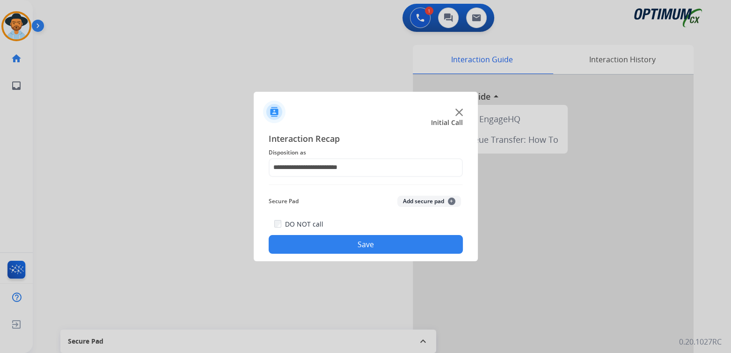
click at [397, 238] on button "Save" at bounding box center [366, 244] width 194 height 19
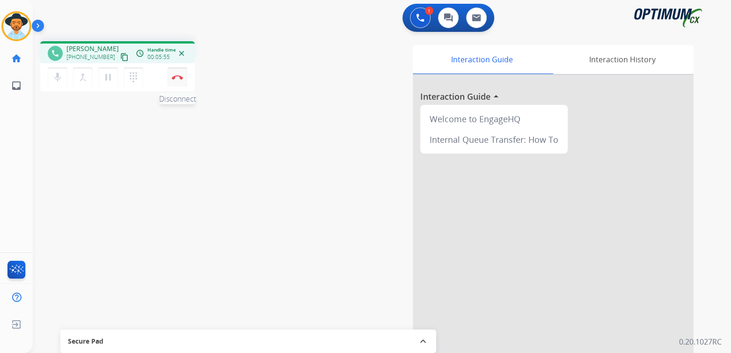
click at [178, 77] on img at bounding box center [177, 77] width 11 height 5
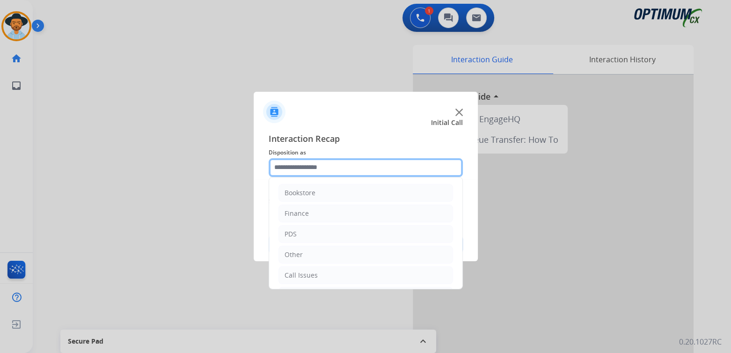
click at [321, 167] on input "text" at bounding box center [366, 167] width 194 height 19
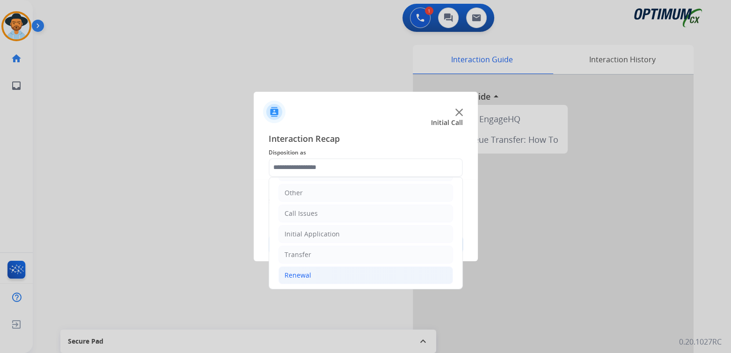
click at [311, 275] on li "Renewal" at bounding box center [366, 275] width 175 height 18
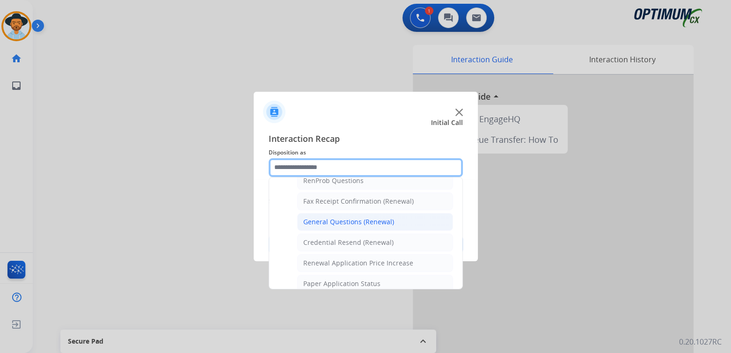
scroll to position [249, 0]
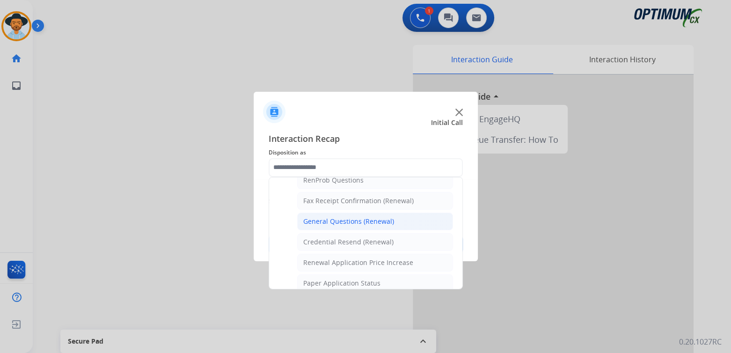
click at [339, 221] on div "General Questions (Renewal)" at bounding box center [348, 221] width 91 height 9
type input "**********"
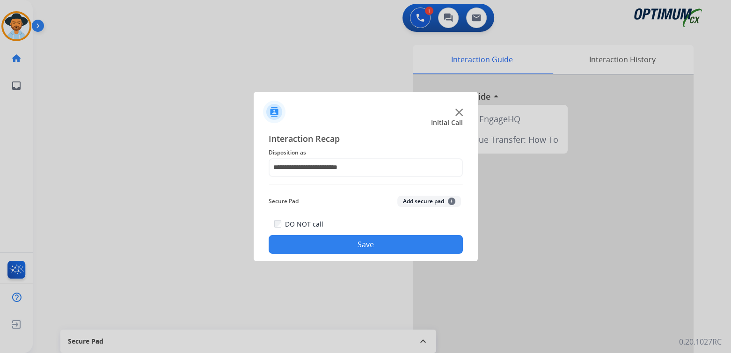
click at [397, 240] on button "Save" at bounding box center [366, 244] width 194 height 19
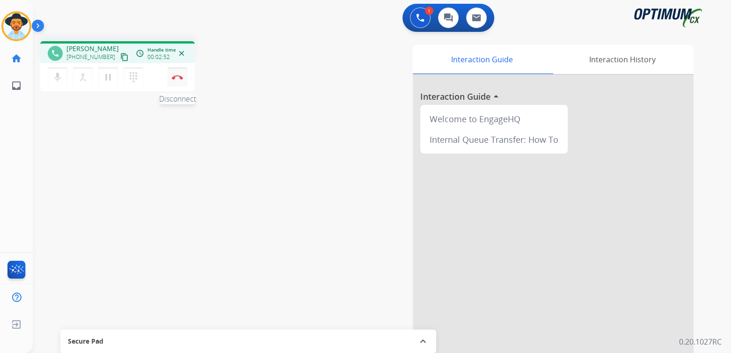
click at [179, 77] on img at bounding box center [177, 77] width 11 height 5
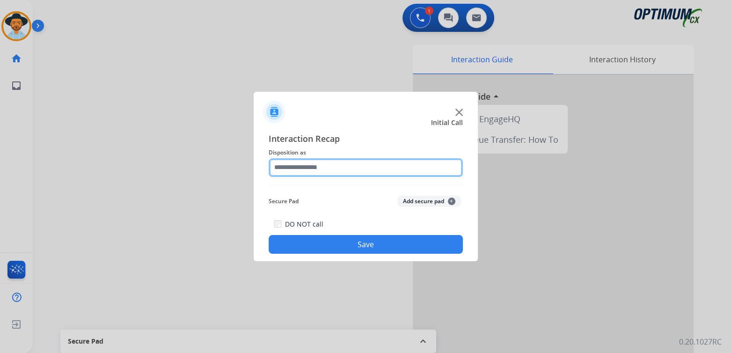
click at [314, 175] on input "text" at bounding box center [366, 167] width 194 height 19
click at [317, 170] on input "text" at bounding box center [366, 167] width 194 height 19
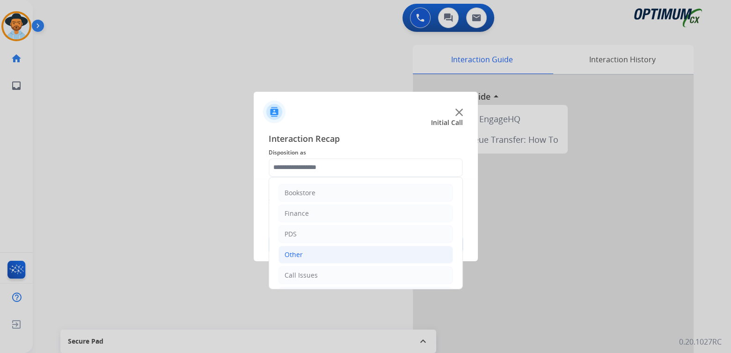
click at [325, 256] on li "Other" at bounding box center [366, 255] width 175 height 18
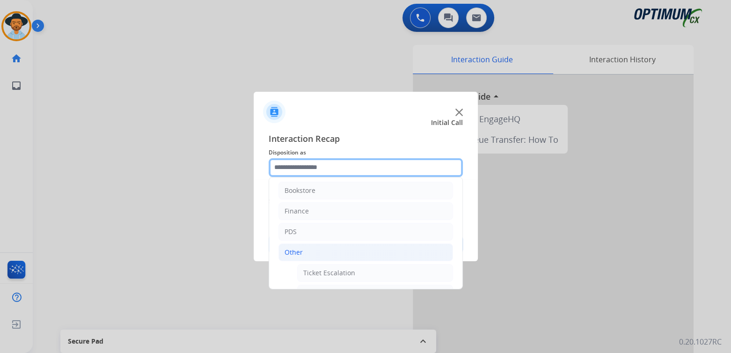
scroll to position [0, 0]
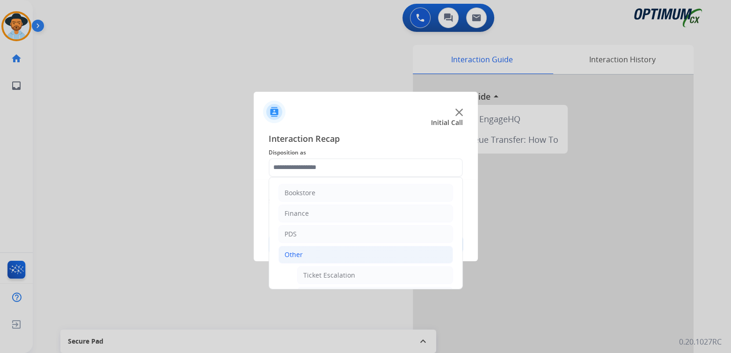
click at [554, 218] on div at bounding box center [365, 176] width 731 height 353
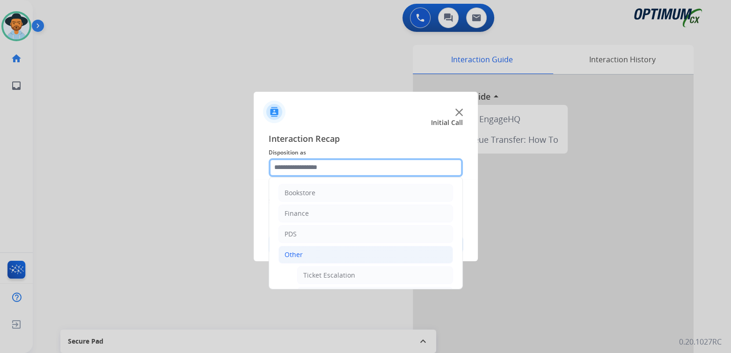
click at [306, 167] on input "text" at bounding box center [366, 167] width 194 height 19
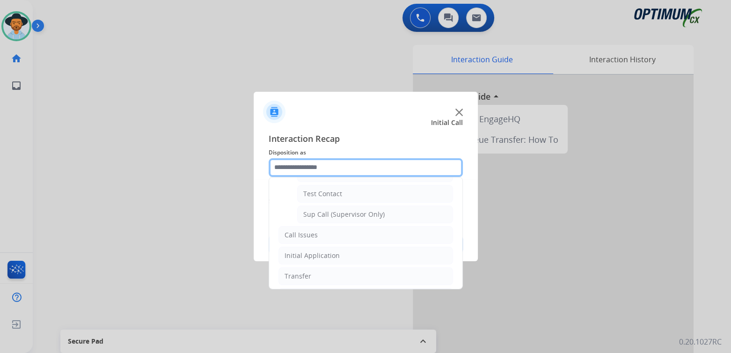
scroll to position [225, 0]
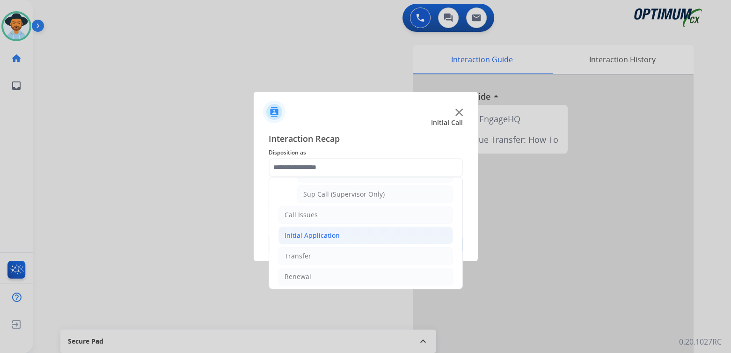
click at [301, 231] on div "Initial Application" at bounding box center [312, 235] width 55 height 9
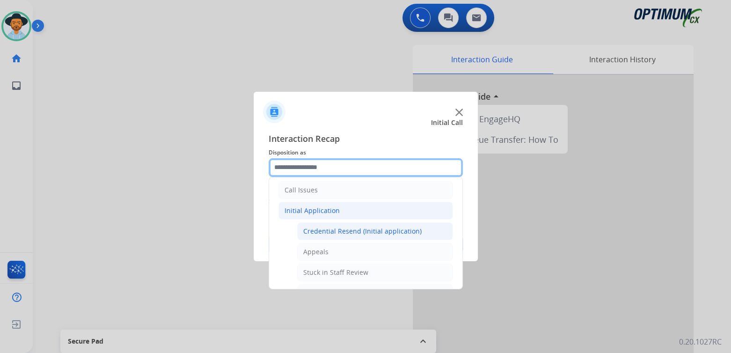
scroll to position [85, 0]
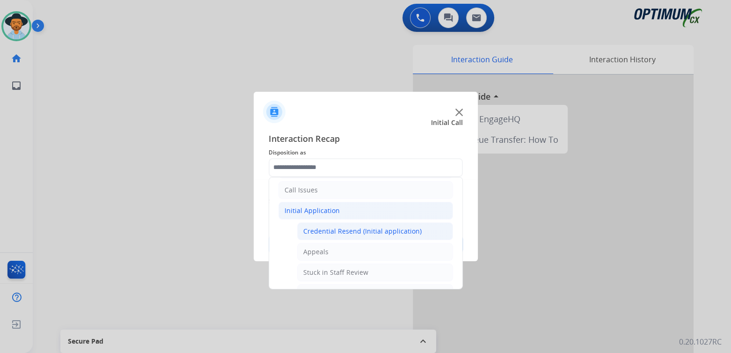
click at [339, 230] on div "Credential Resend (Initial application)" at bounding box center [362, 231] width 118 height 9
type input "**********"
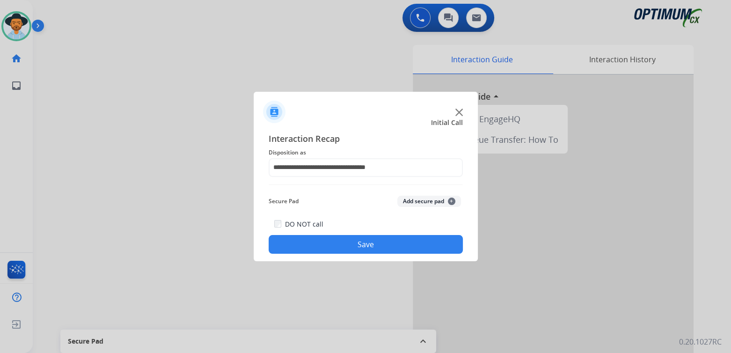
click at [398, 235] on div "DO NOT call Save" at bounding box center [366, 236] width 194 height 36
click at [371, 245] on button "Save" at bounding box center [366, 244] width 194 height 19
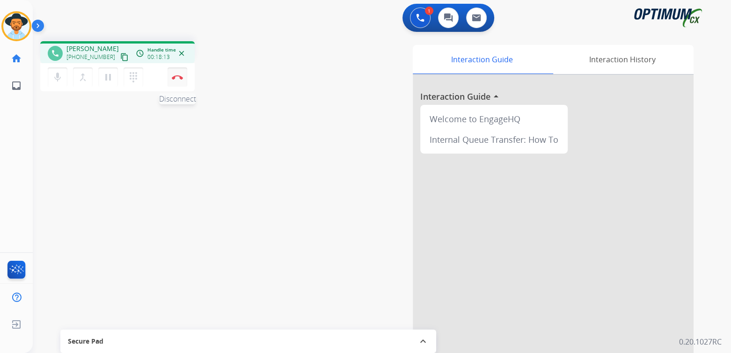
click at [176, 80] on button "Disconnect" at bounding box center [178, 77] width 20 height 20
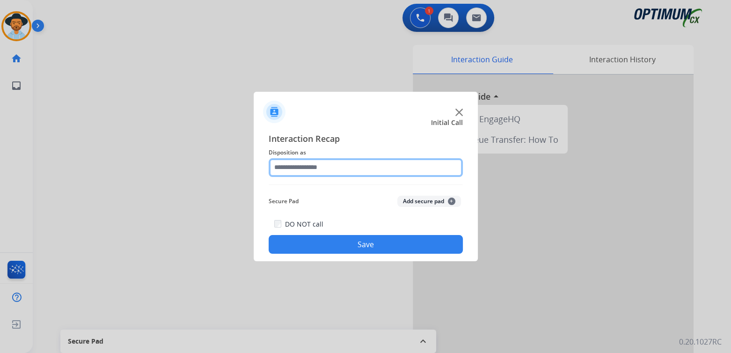
click at [325, 164] on input "text" at bounding box center [366, 167] width 194 height 19
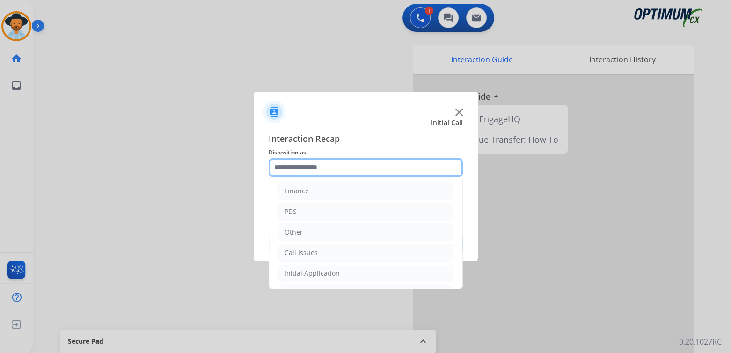
scroll to position [62, 0]
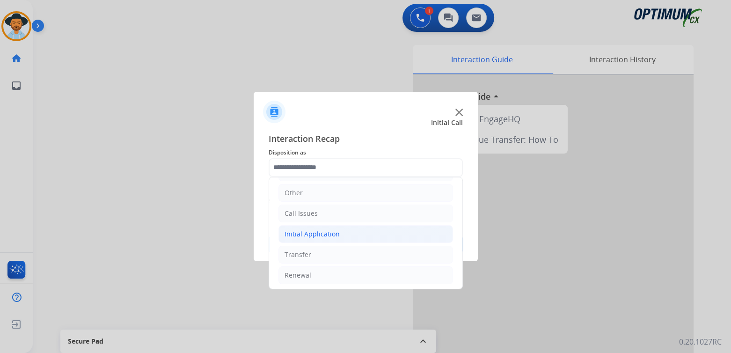
click at [332, 233] on div "Initial Application" at bounding box center [312, 233] width 55 height 9
click at [321, 272] on li "Renewal" at bounding box center [366, 275] width 175 height 18
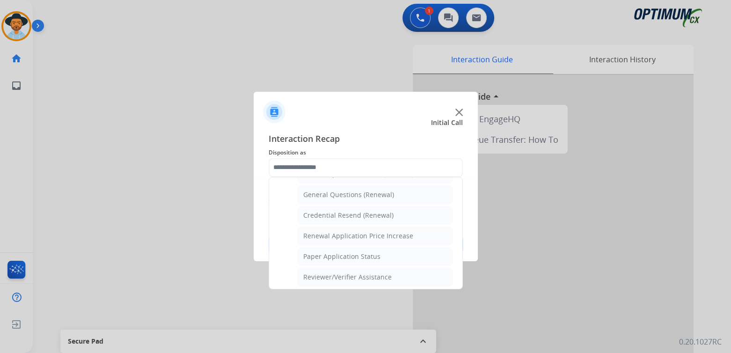
scroll to position [279, 0]
drag, startPoint x: 330, startPoint y: 197, endPoint x: 330, endPoint y: 192, distance: 5.2
click at [330, 193] on li "General Questions (Renewal)" at bounding box center [375, 191] width 156 height 18
type input "**********"
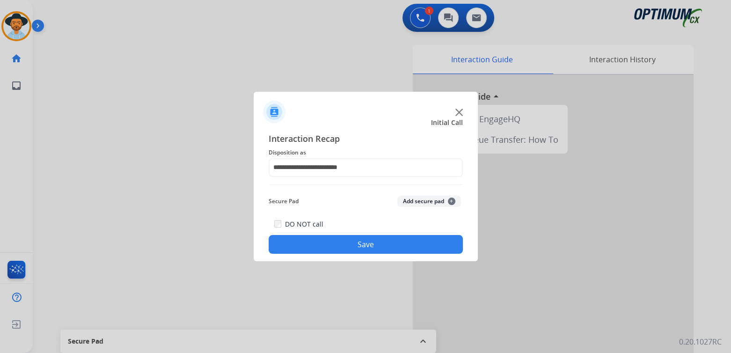
click at [368, 246] on button "Save" at bounding box center [366, 244] width 194 height 19
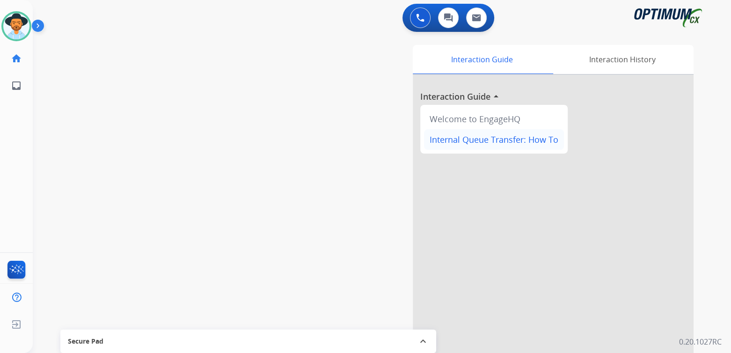
click at [460, 133] on div "Internal Queue Transfer: How To" at bounding box center [494, 139] width 140 height 21
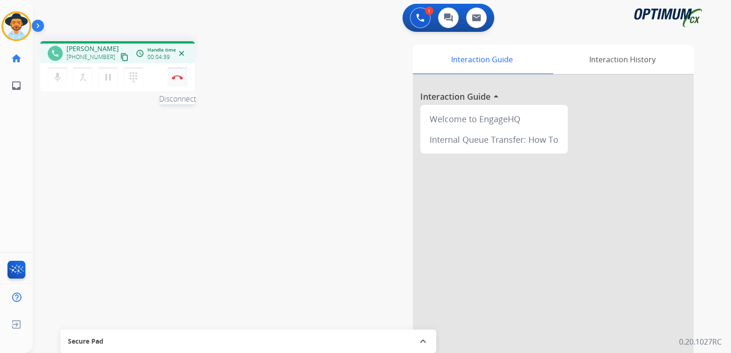
click at [183, 79] on button "Disconnect" at bounding box center [178, 77] width 20 height 20
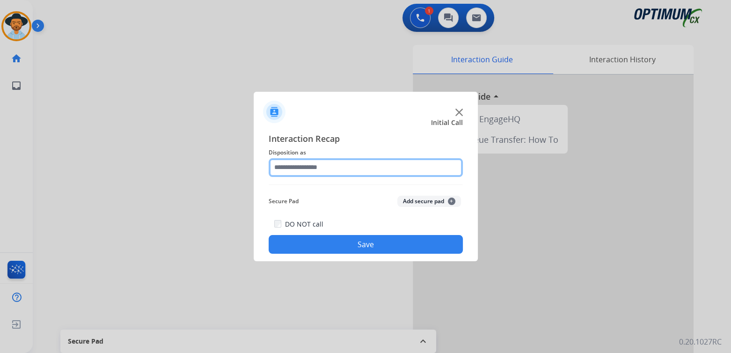
click at [324, 169] on input "text" at bounding box center [366, 167] width 194 height 19
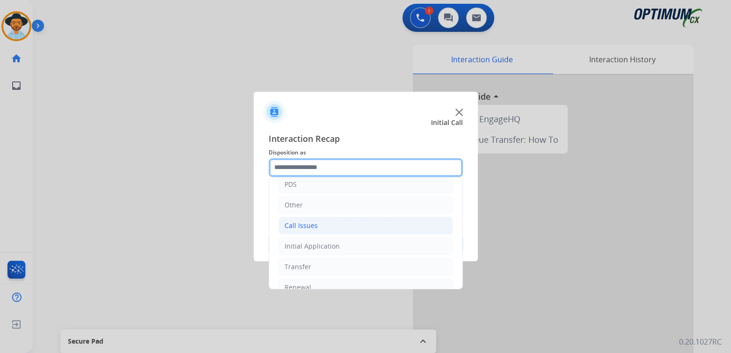
scroll to position [62, 0]
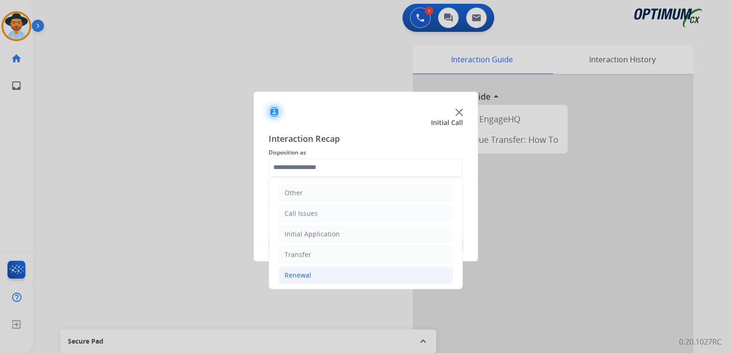
click at [317, 272] on li "Renewal" at bounding box center [366, 275] width 175 height 18
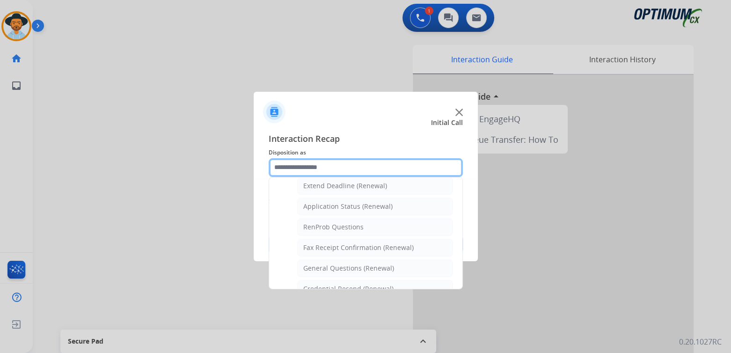
scroll to position [202, 0]
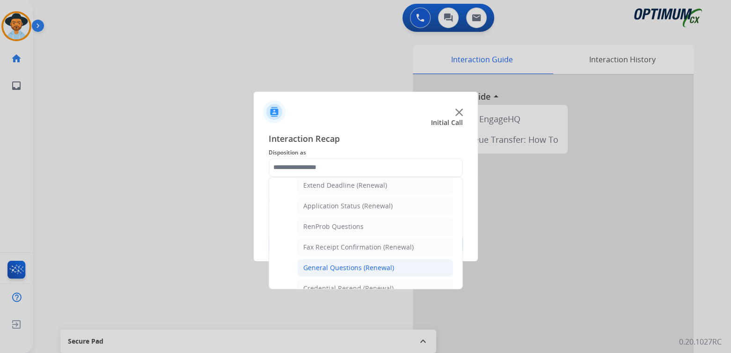
click at [332, 266] on div "General Questions (Renewal)" at bounding box center [348, 267] width 91 height 9
type input "**********"
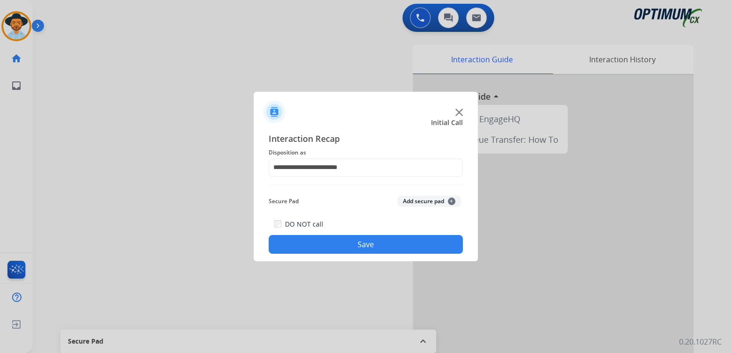
click at [376, 245] on button "Save" at bounding box center [366, 244] width 194 height 19
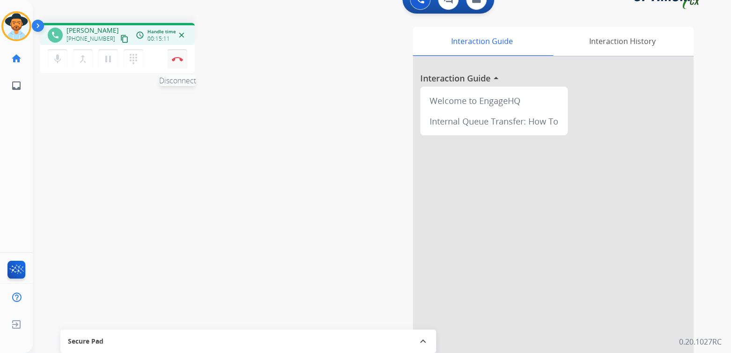
scroll to position [19, 0]
click at [176, 60] on img at bounding box center [177, 58] width 11 height 5
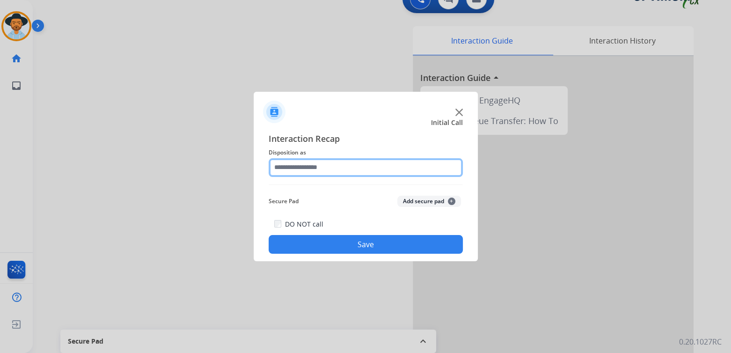
click at [315, 166] on input "text" at bounding box center [366, 167] width 194 height 19
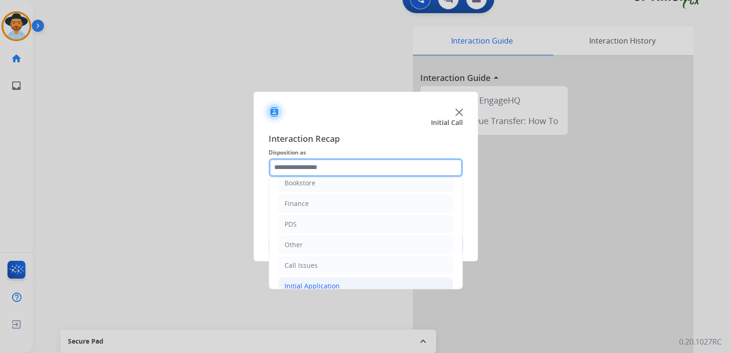
scroll to position [62, 0]
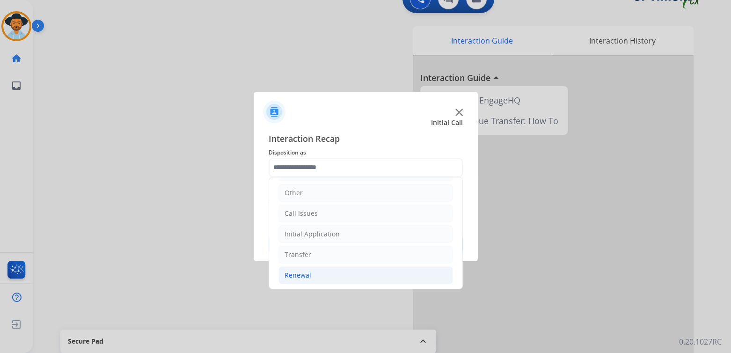
click at [317, 276] on li "Renewal" at bounding box center [366, 275] width 175 height 18
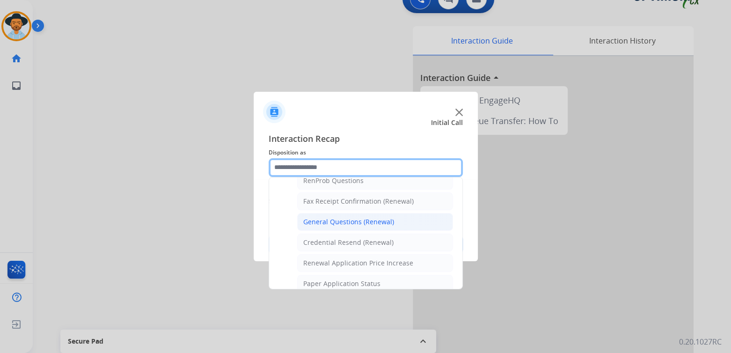
scroll to position [249, 0]
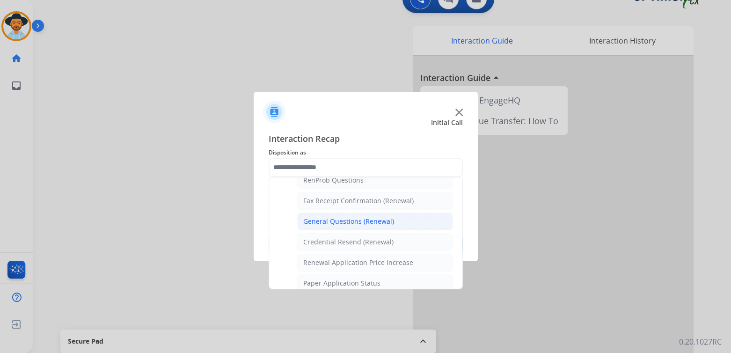
click at [344, 221] on div "General Questions (Renewal)" at bounding box center [348, 221] width 91 height 9
type input "**********"
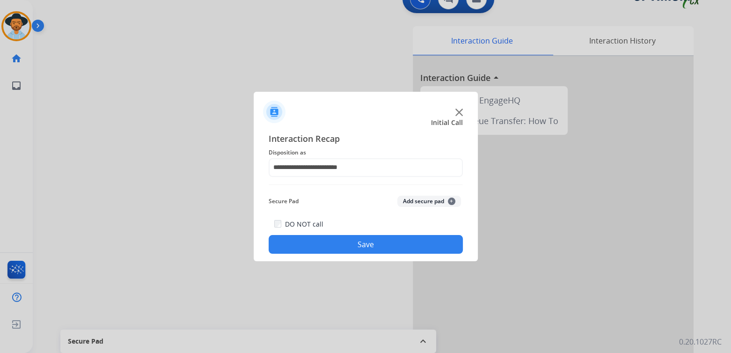
drag, startPoint x: 386, startPoint y: 243, endPoint x: 299, endPoint y: 209, distance: 93.1
click at [385, 243] on button "Save" at bounding box center [366, 244] width 194 height 19
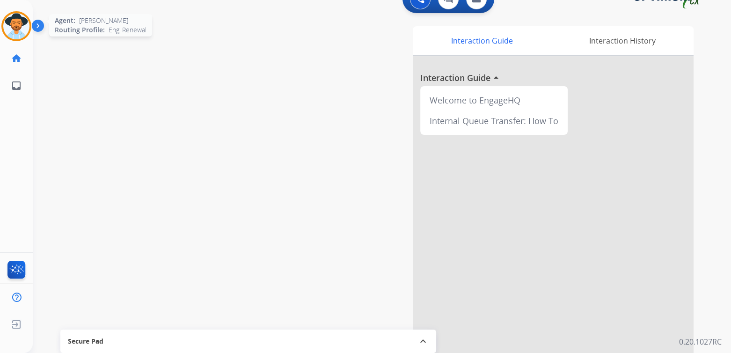
click at [22, 26] on img at bounding box center [16, 26] width 26 height 26
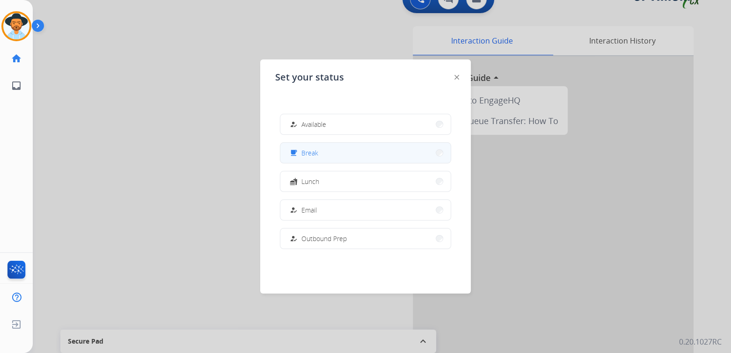
click at [324, 151] on button "free_breakfast Break" at bounding box center [365, 153] width 170 height 20
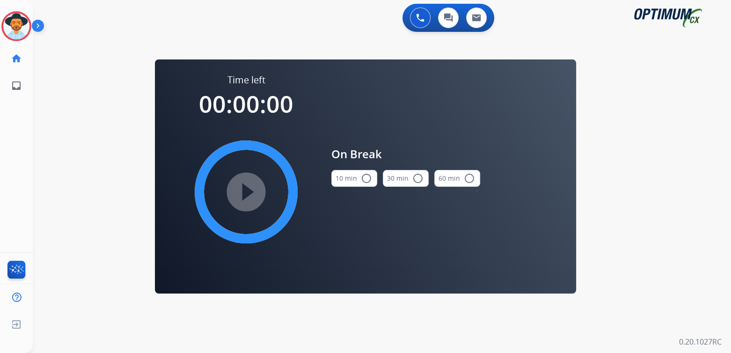
scroll to position [0, 0]
click at [369, 176] on mat-icon "radio_button_unchecked" at bounding box center [366, 178] width 11 height 11
click at [252, 186] on mat-icon "play_circle_filled" at bounding box center [246, 191] width 11 height 11
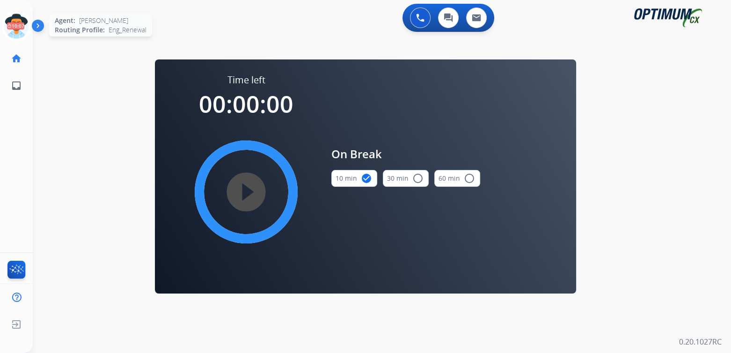
drag, startPoint x: 8, startPoint y: 24, endPoint x: 29, endPoint y: 36, distance: 24.3
click at [8, 24] on icon at bounding box center [16, 26] width 30 height 30
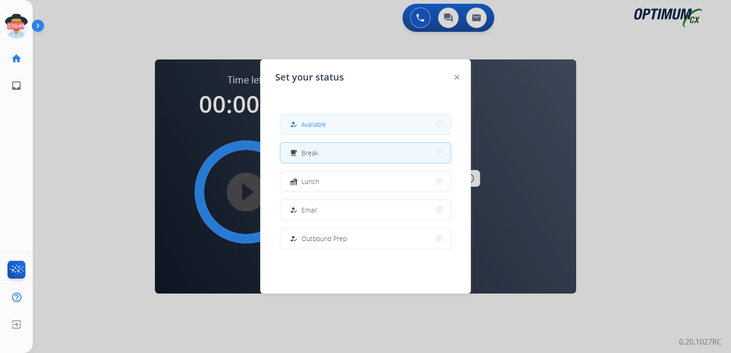
click at [330, 127] on button "how_to_reg Available" at bounding box center [365, 124] width 170 height 20
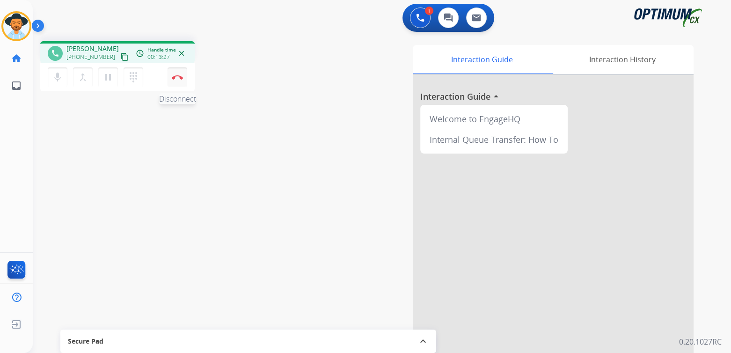
click at [179, 77] on img at bounding box center [177, 77] width 11 height 5
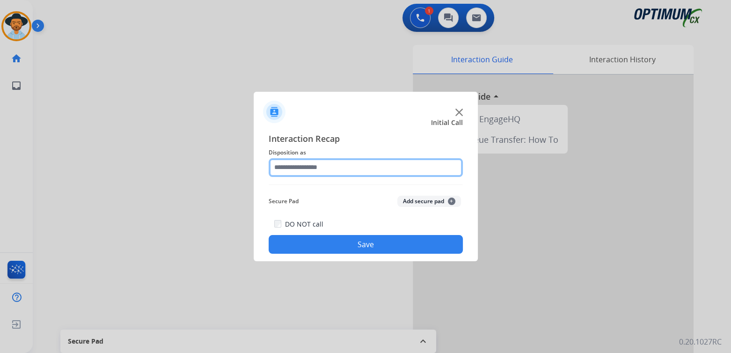
click at [315, 163] on input "text" at bounding box center [366, 167] width 194 height 19
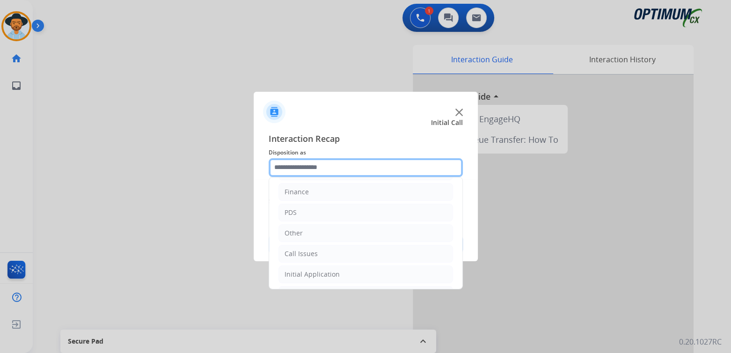
scroll to position [62, 0]
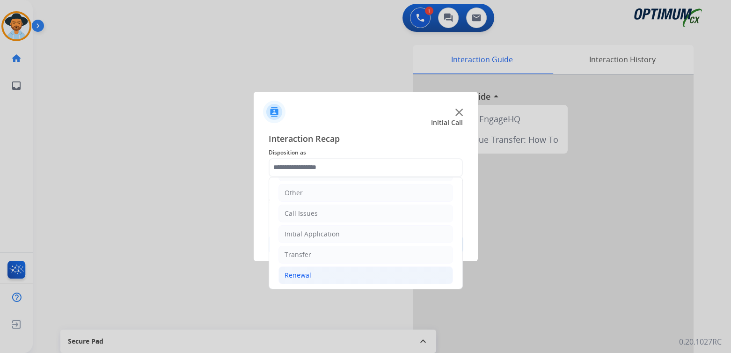
click at [309, 277] on div "Renewal" at bounding box center [298, 275] width 27 height 9
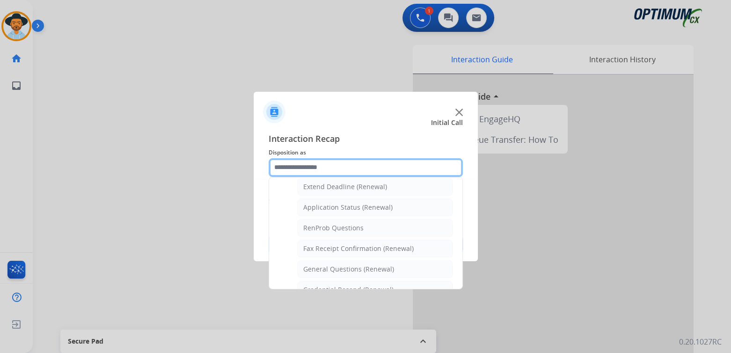
scroll to position [201, 0]
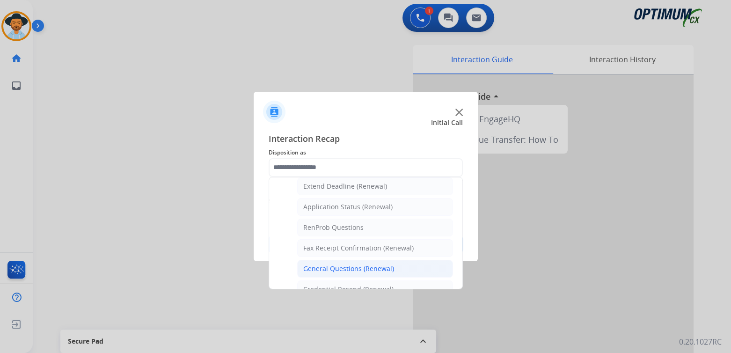
click at [334, 264] on div "General Questions (Renewal)" at bounding box center [348, 268] width 91 height 9
type input "**********"
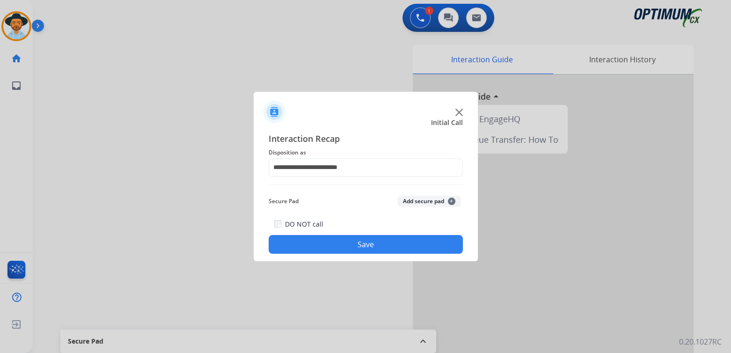
click at [385, 246] on button "Save" at bounding box center [366, 244] width 194 height 19
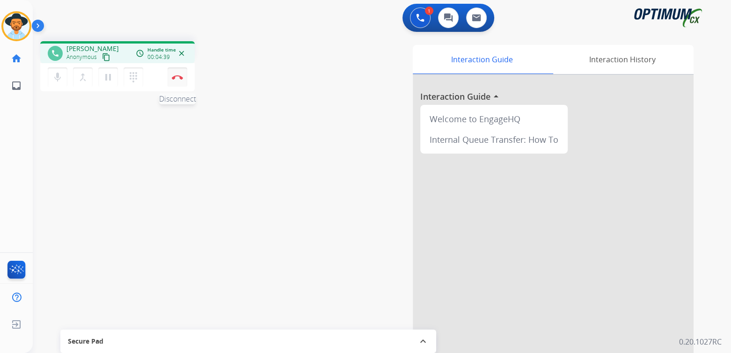
click at [177, 79] on img at bounding box center [177, 77] width 11 height 5
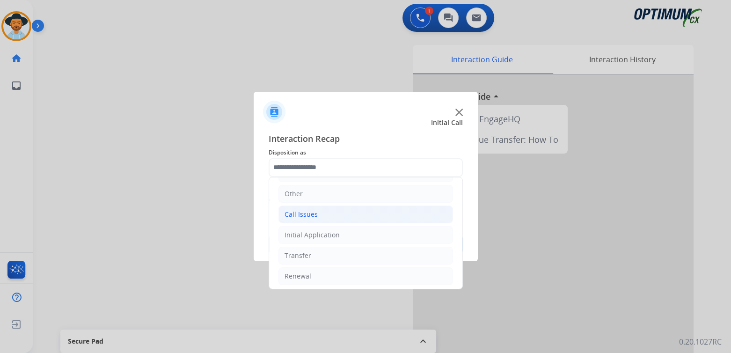
scroll to position [62, 0]
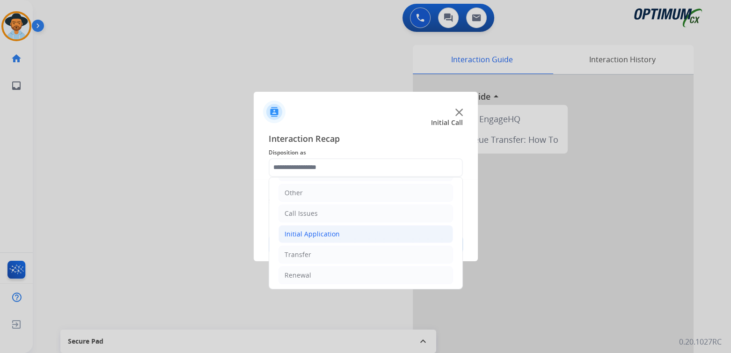
click at [314, 231] on div "Initial Application" at bounding box center [312, 233] width 55 height 9
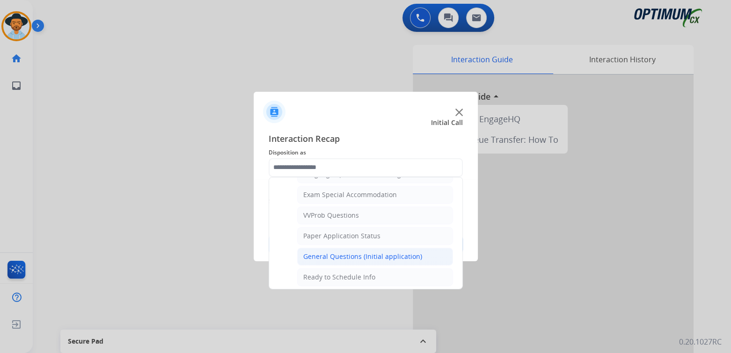
scroll to position [482, 0]
click at [331, 251] on div "General Questions (Initial application)" at bounding box center [362, 255] width 119 height 9
type input "**********"
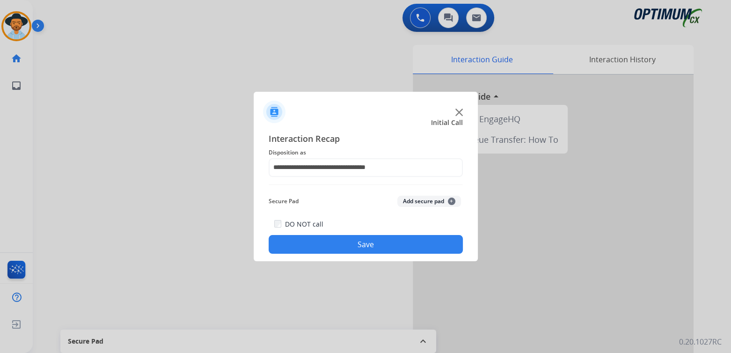
click at [360, 243] on button "Save" at bounding box center [366, 244] width 194 height 19
